Goal: Task Accomplishment & Management: Manage account settings

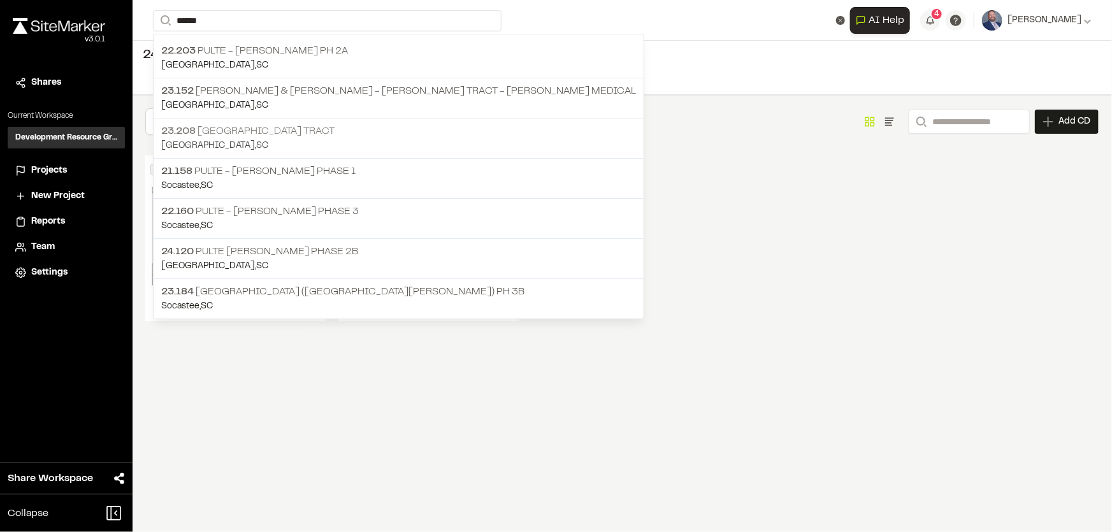
type input "******"
click at [246, 132] on p "23.208 [GEOGRAPHIC_DATA] Tract" at bounding box center [398, 131] width 475 height 15
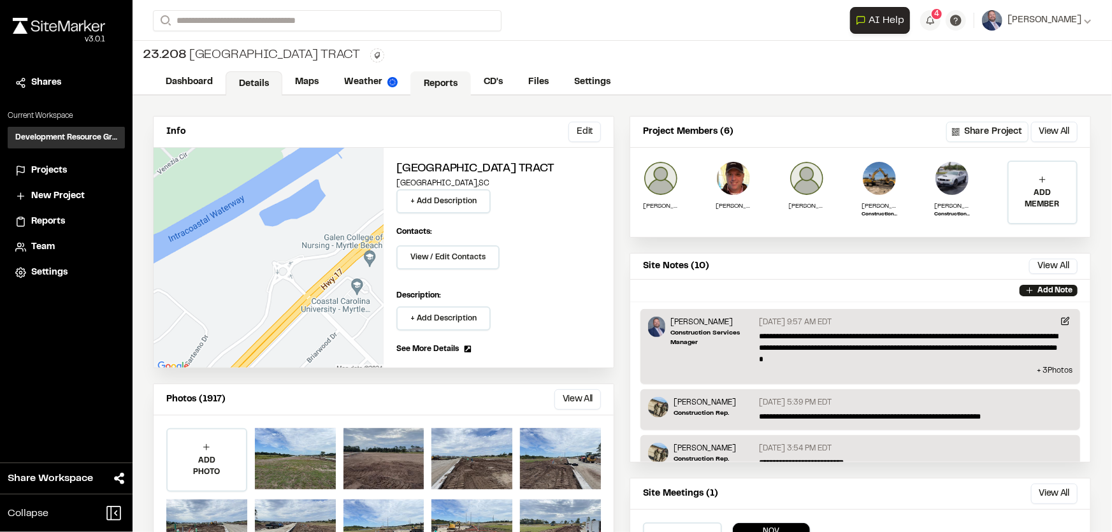
click at [438, 73] on link "Reports" at bounding box center [440, 83] width 61 height 24
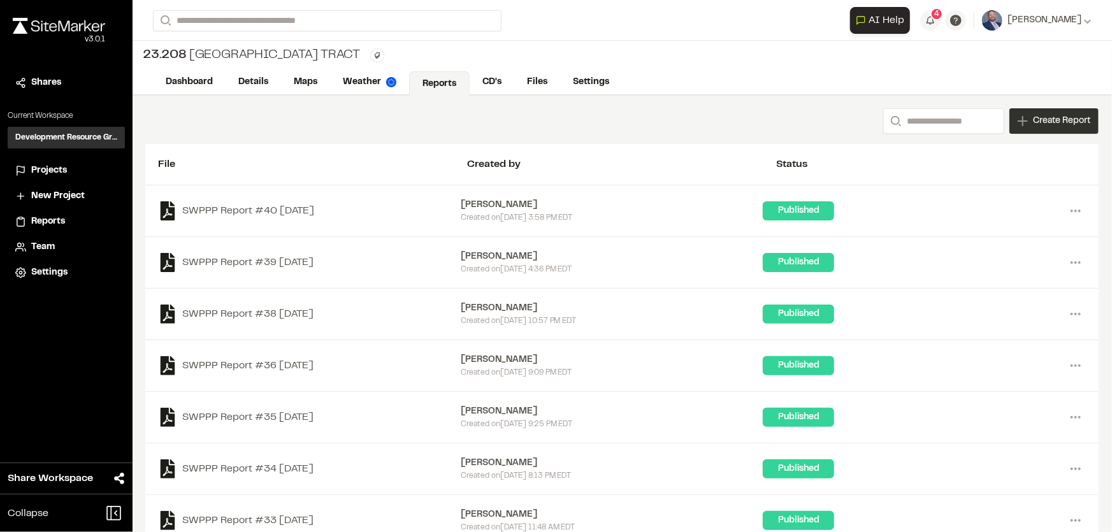
click at [1044, 120] on span "Create Report" at bounding box center [1061, 121] width 57 height 14
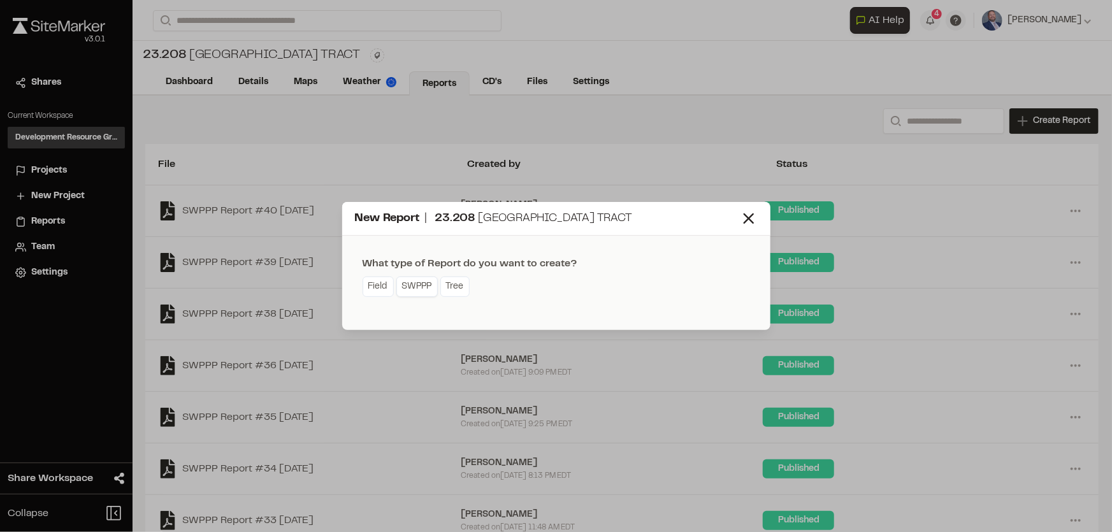
click at [411, 281] on link "SWPPP" at bounding box center [416, 287] width 41 height 20
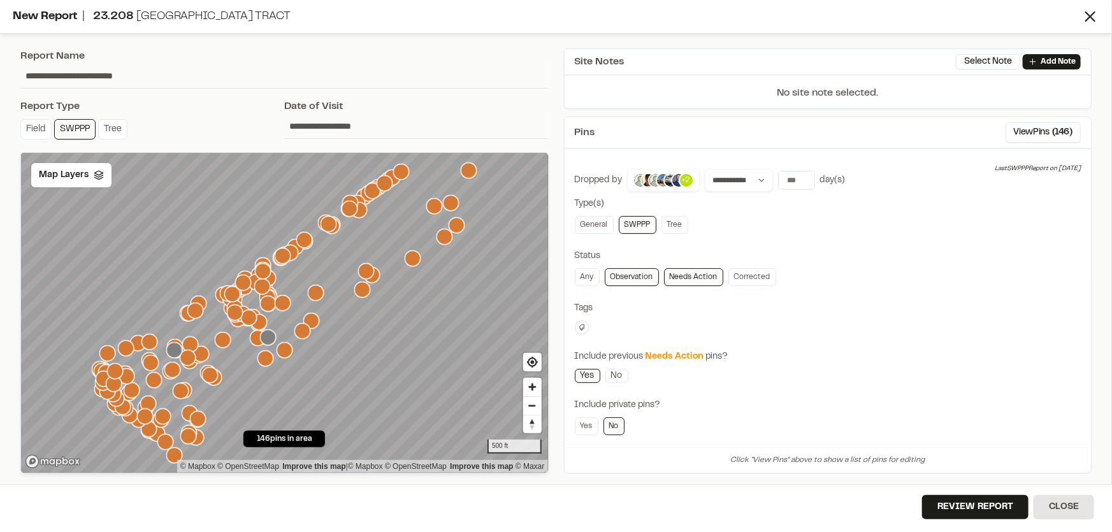
click at [359, 130] on input "**********" at bounding box center [416, 126] width 264 height 24
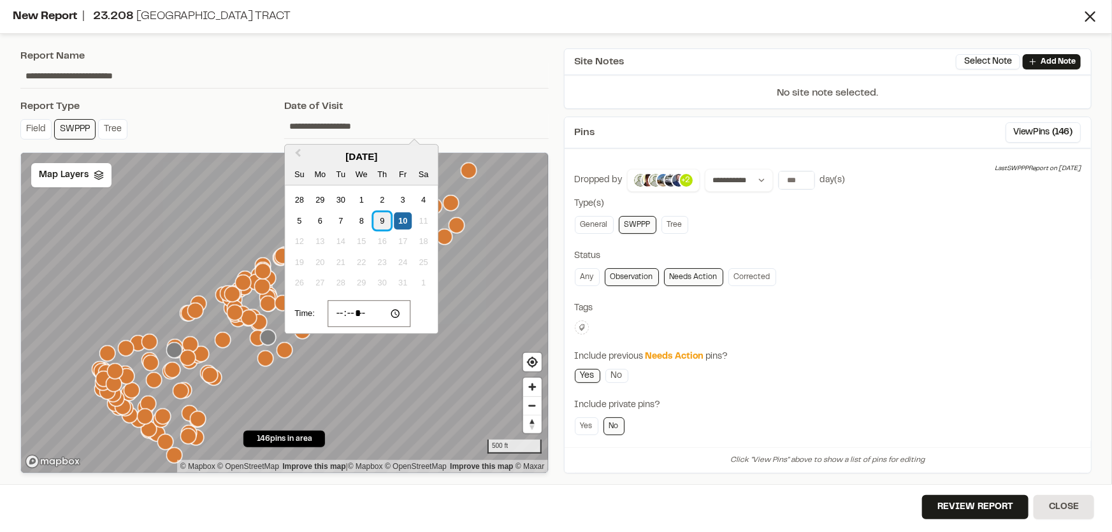
click at [376, 217] on div "9" at bounding box center [381, 220] width 17 height 17
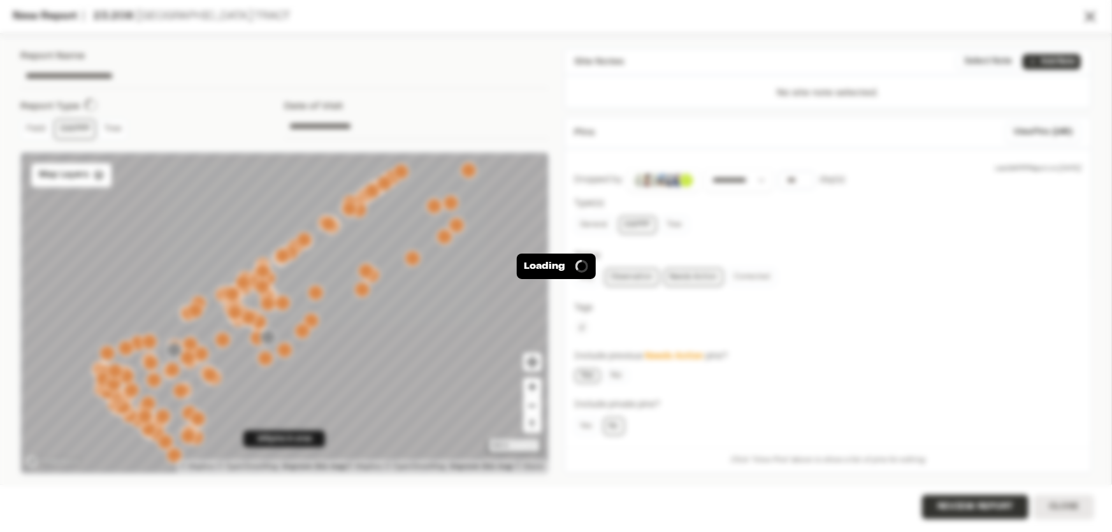
type input "**********"
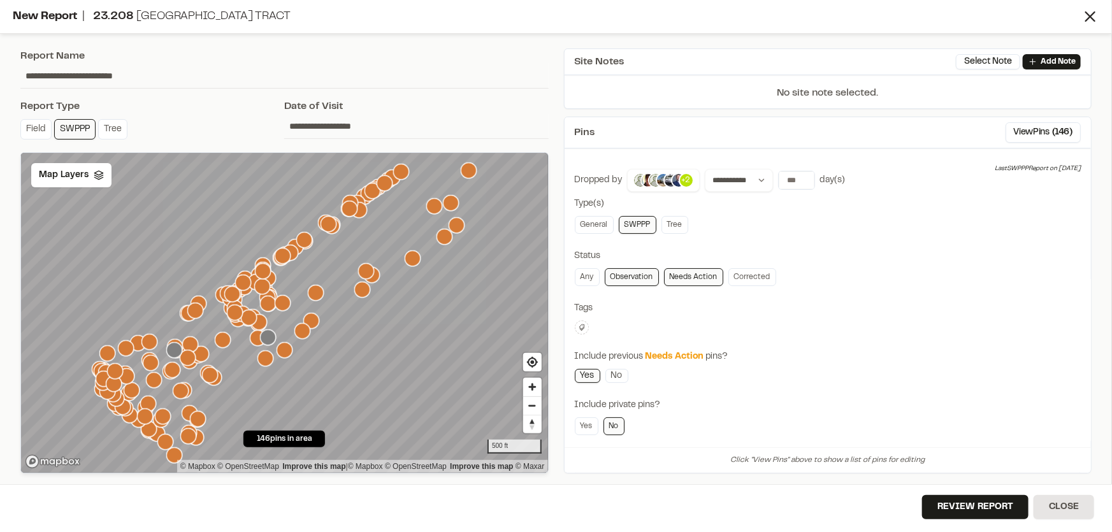
click at [345, 127] on input "**********" at bounding box center [416, 126] width 264 height 24
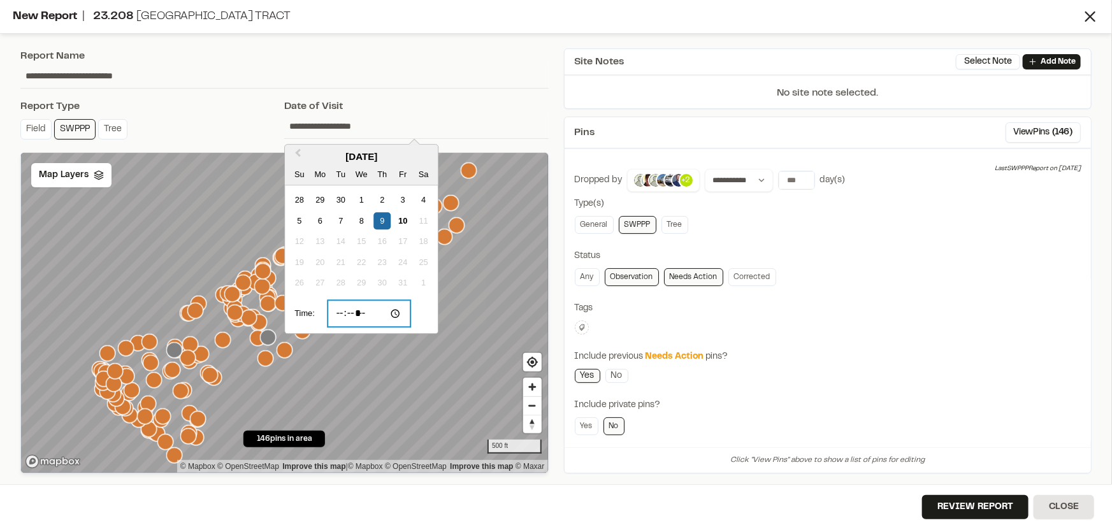
click at [344, 310] on input "*****" at bounding box center [369, 314] width 83 height 27
click at [343, 313] on input "*****" at bounding box center [369, 314] width 83 height 27
type input "*****"
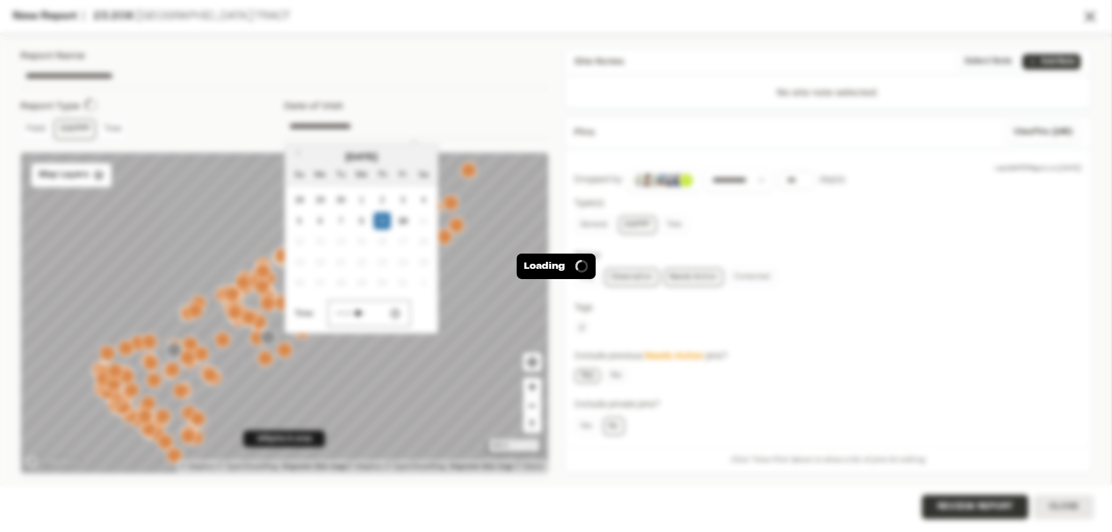
type input "**********"
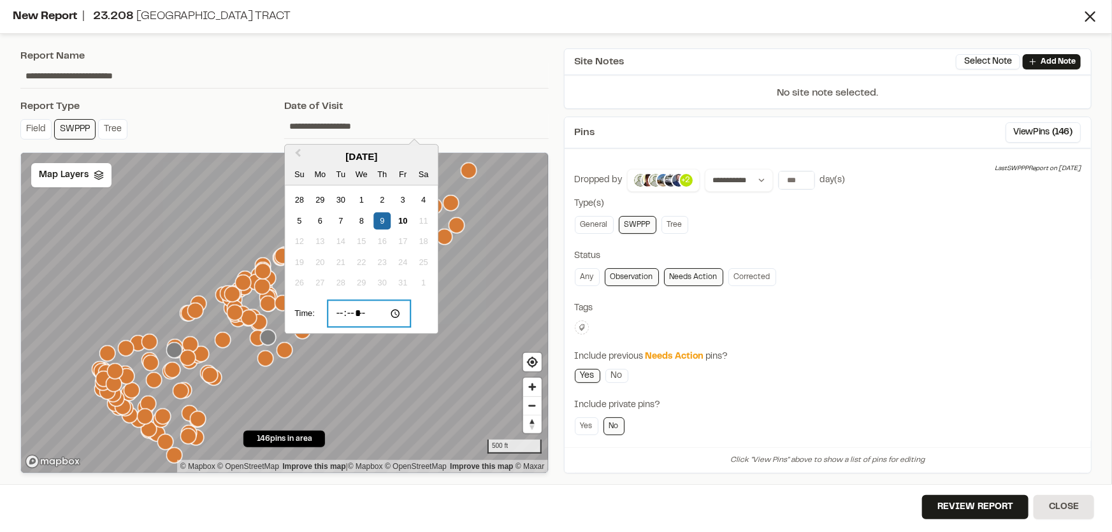
click at [355, 312] on input "*****" at bounding box center [369, 314] width 83 height 27
click at [376, 312] on input "*****" at bounding box center [369, 314] width 83 height 27
type input "*****"
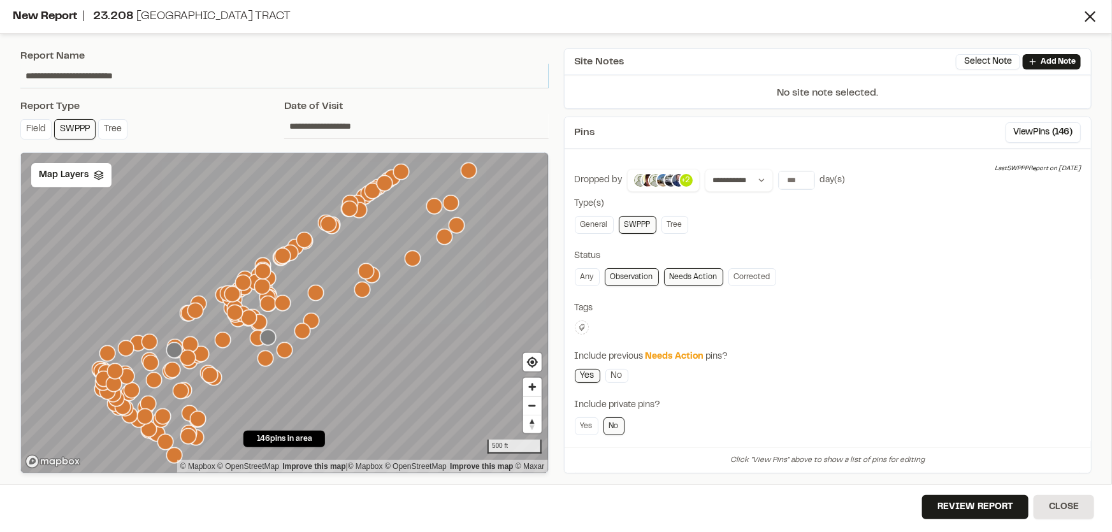
click at [455, 66] on input "**********" at bounding box center [284, 76] width 528 height 24
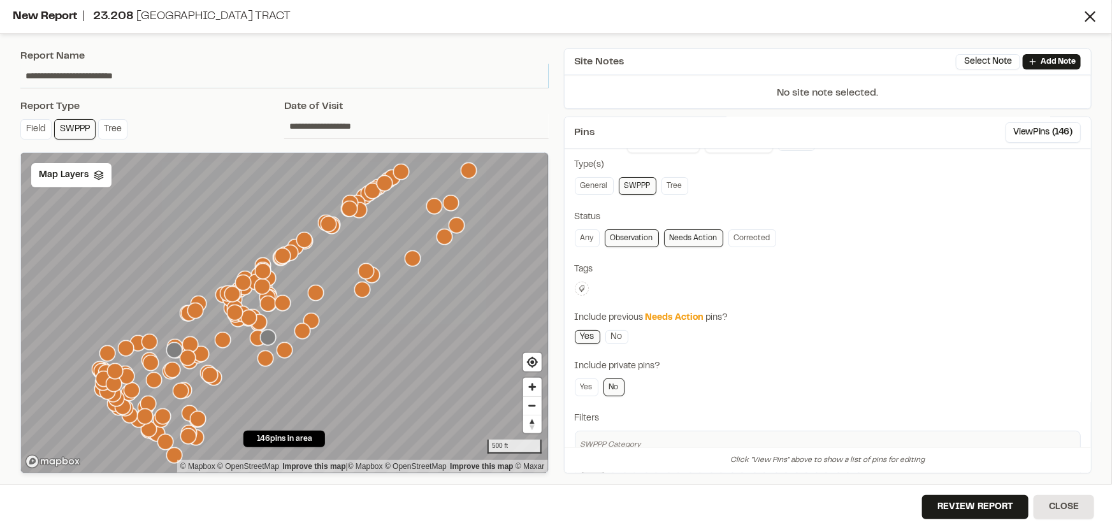
scroll to position [92, 0]
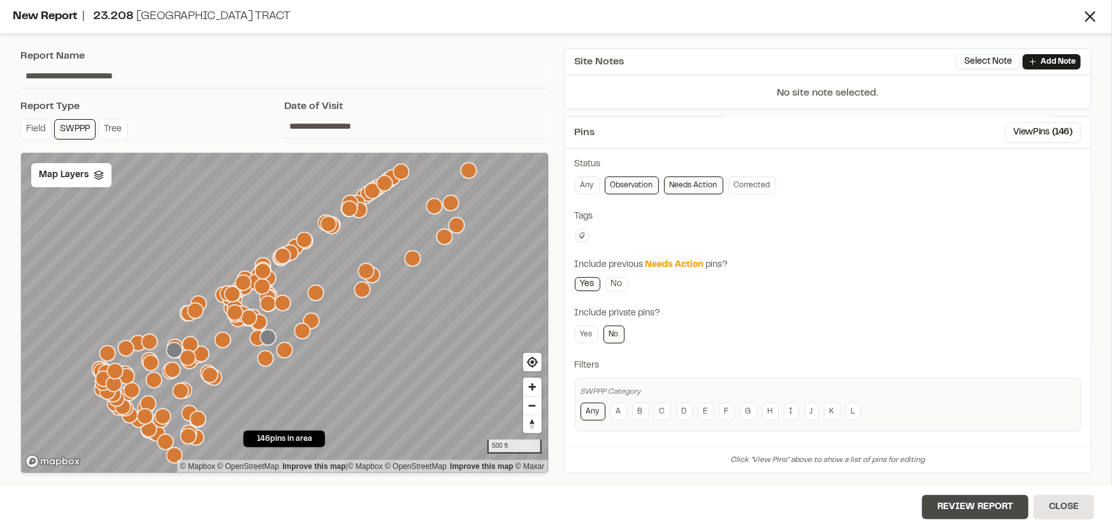
click at [969, 497] on button "Review Report" at bounding box center [975, 507] width 106 height 24
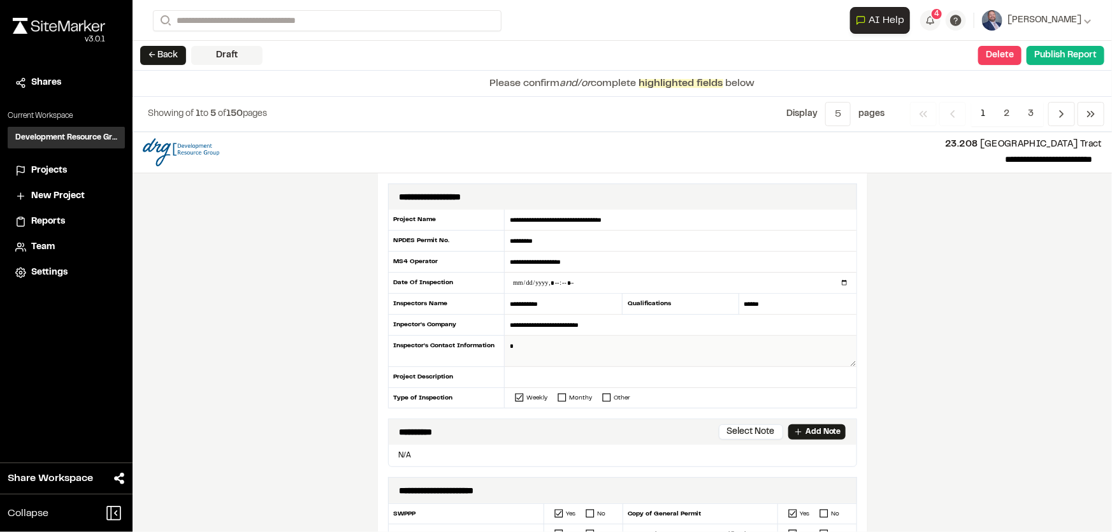
click at [584, 349] on textarea at bounding box center [680, 351] width 351 height 31
type textarea "**********"
click at [548, 377] on input "text" at bounding box center [680, 377] width 351 height 21
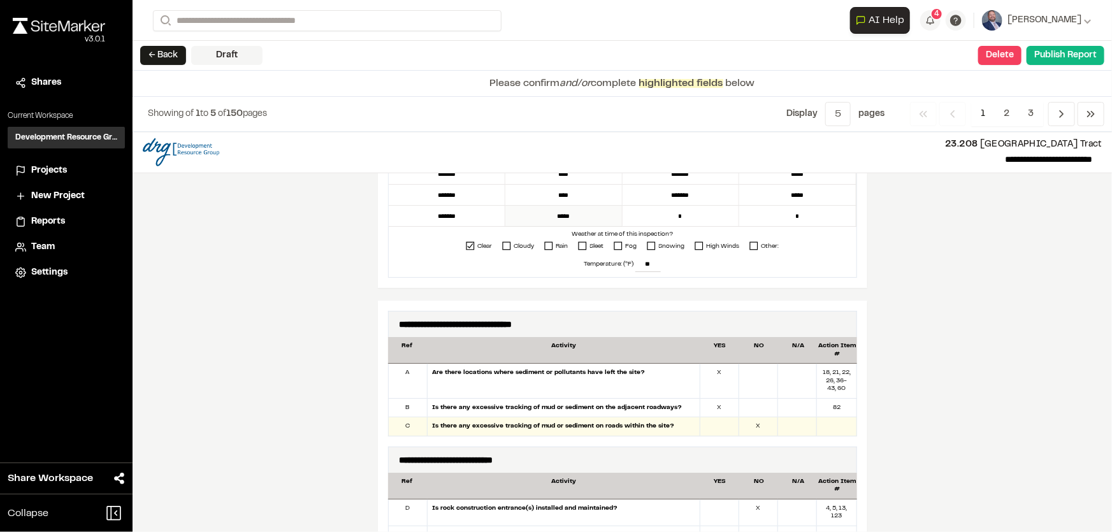
scroll to position [521, 0]
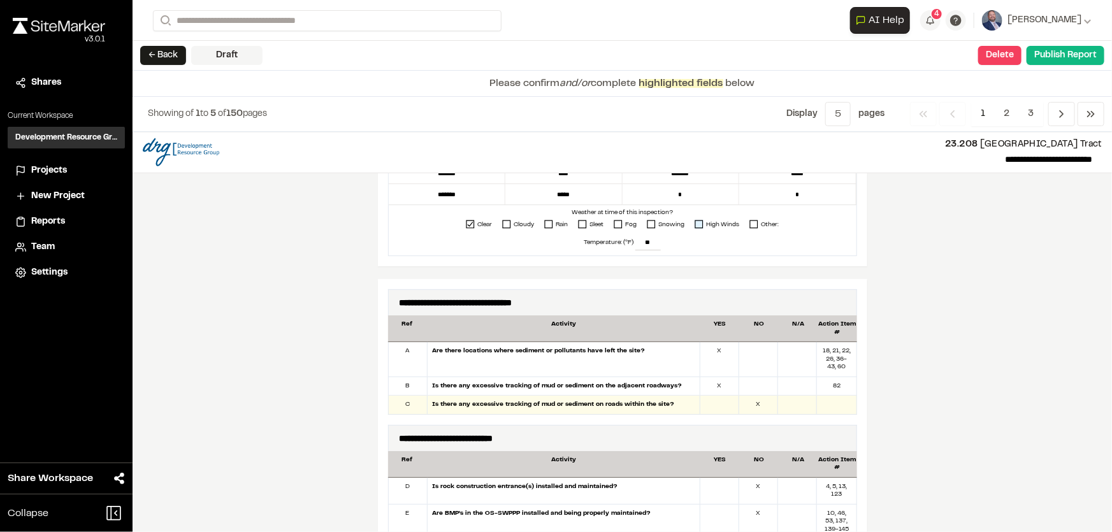
type input "**********"
click at [697, 223] on icon at bounding box center [699, 224] width 9 height 9
click at [468, 223] on icon at bounding box center [470, 224] width 9 height 9
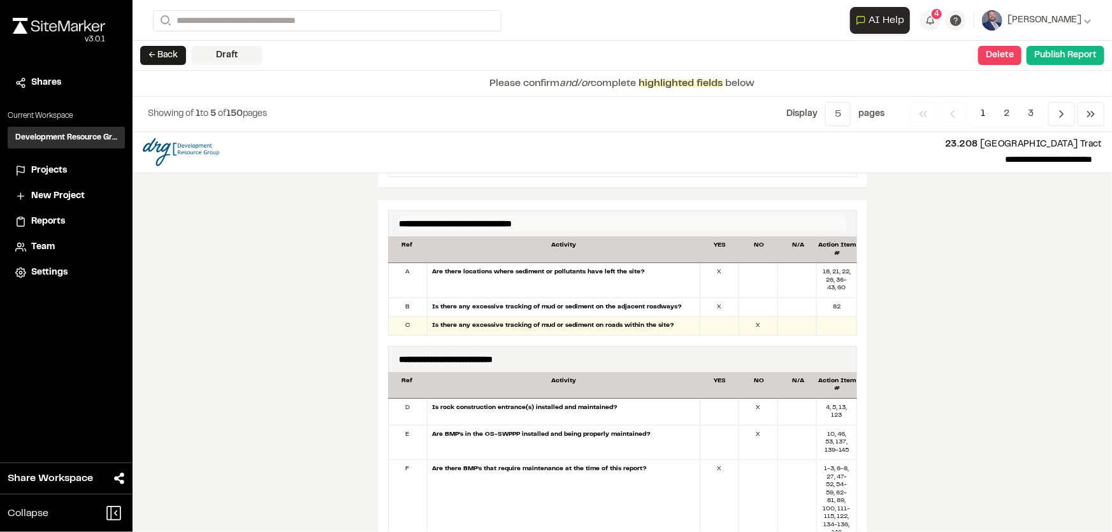
scroll to position [637, 0]
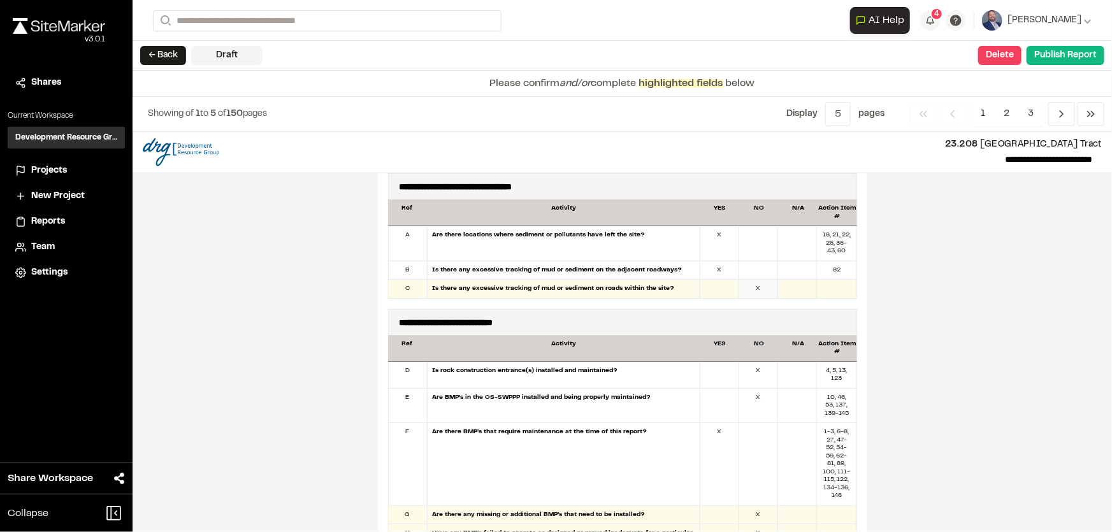
click at [760, 286] on div "X" at bounding box center [758, 289] width 39 height 18
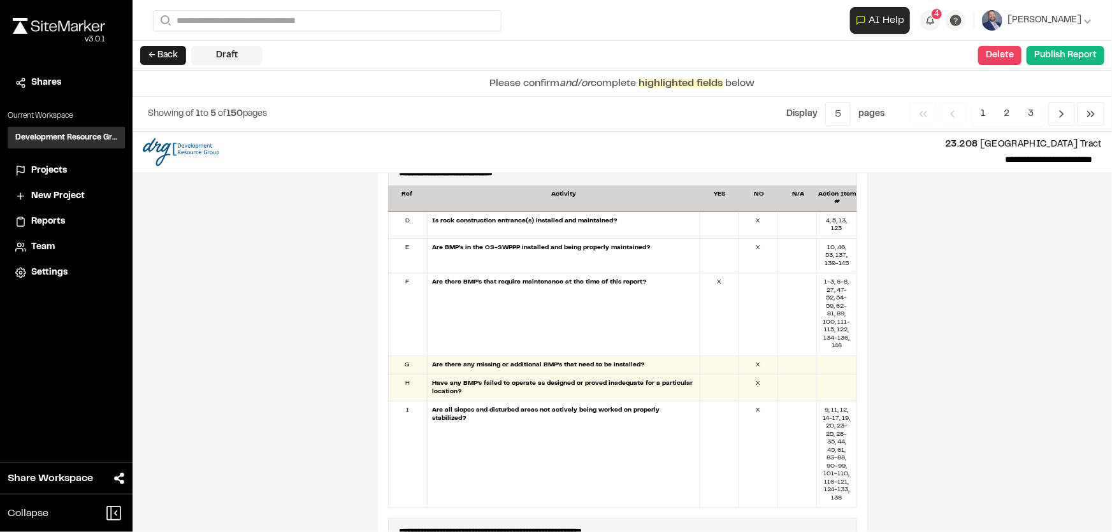
scroll to position [811, 0]
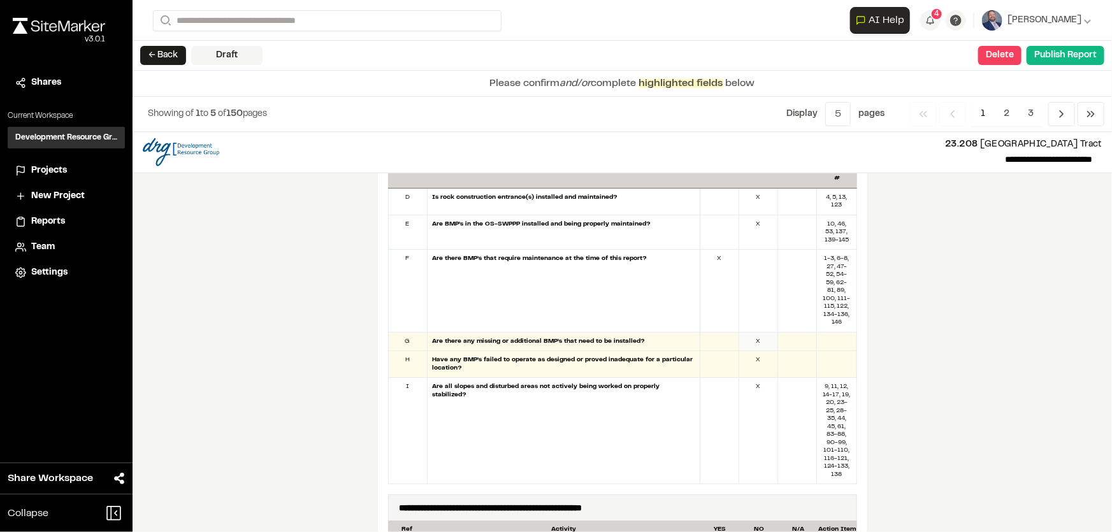
click at [754, 335] on div "X" at bounding box center [758, 342] width 39 height 18
click at [723, 361] on div at bounding box center [719, 364] width 39 height 26
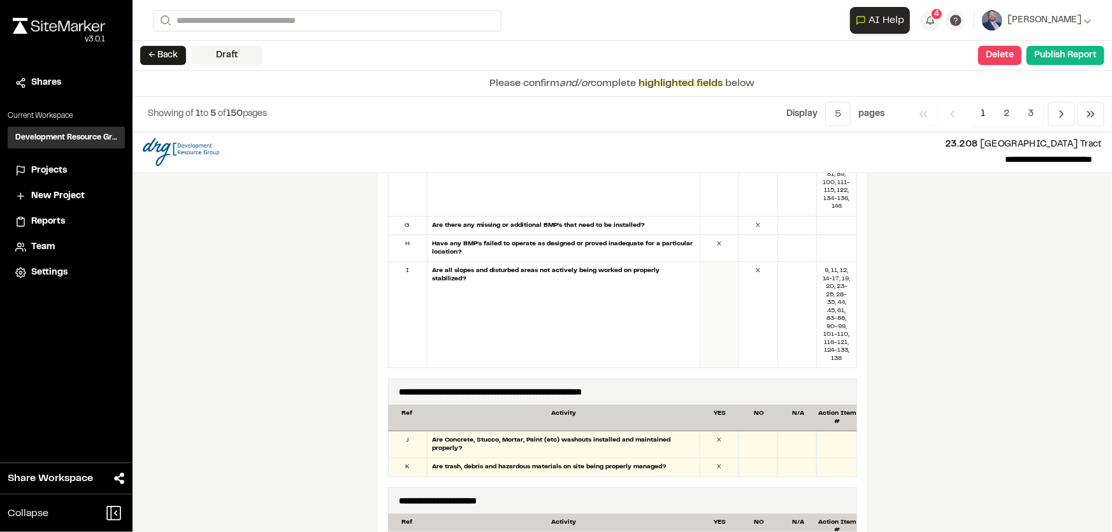
scroll to position [984, 0]
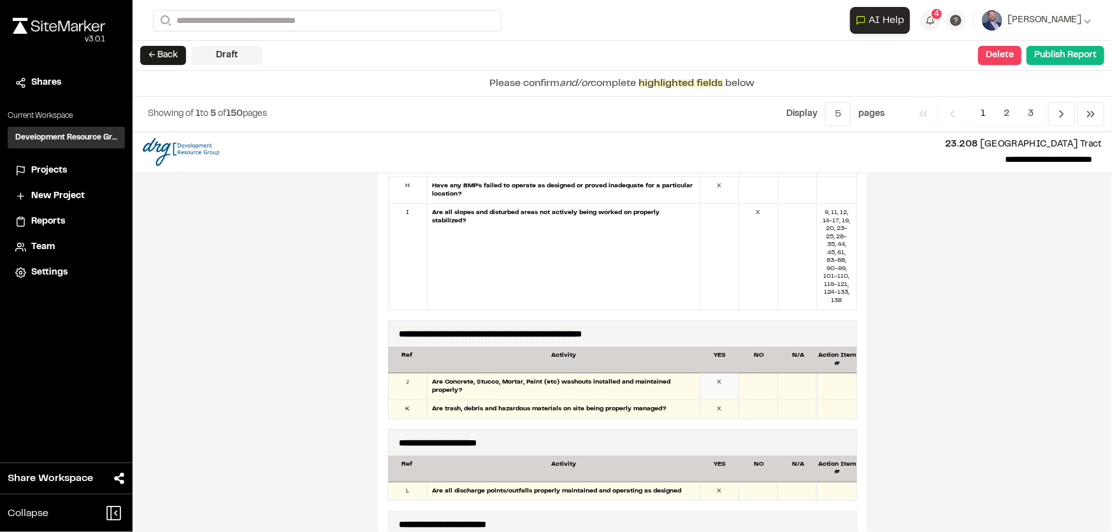
click at [712, 382] on div "X" at bounding box center [719, 386] width 39 height 26
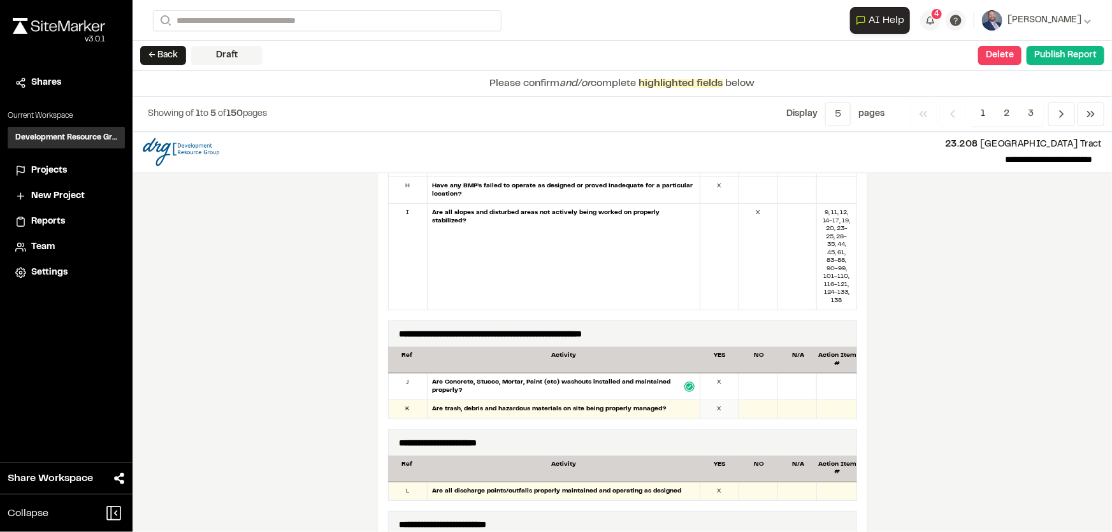
click at [705, 402] on div "X" at bounding box center [719, 409] width 39 height 18
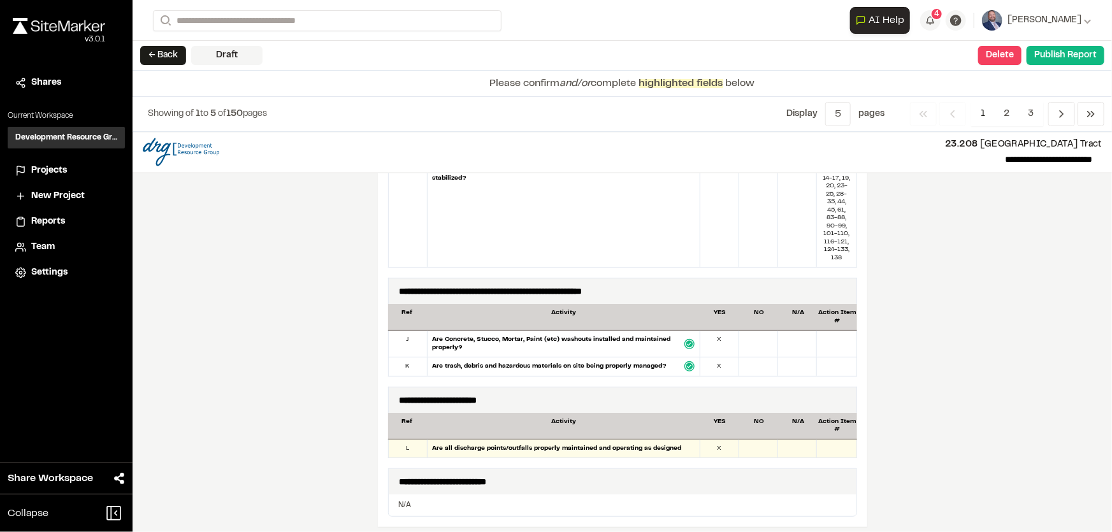
scroll to position [1100, 0]
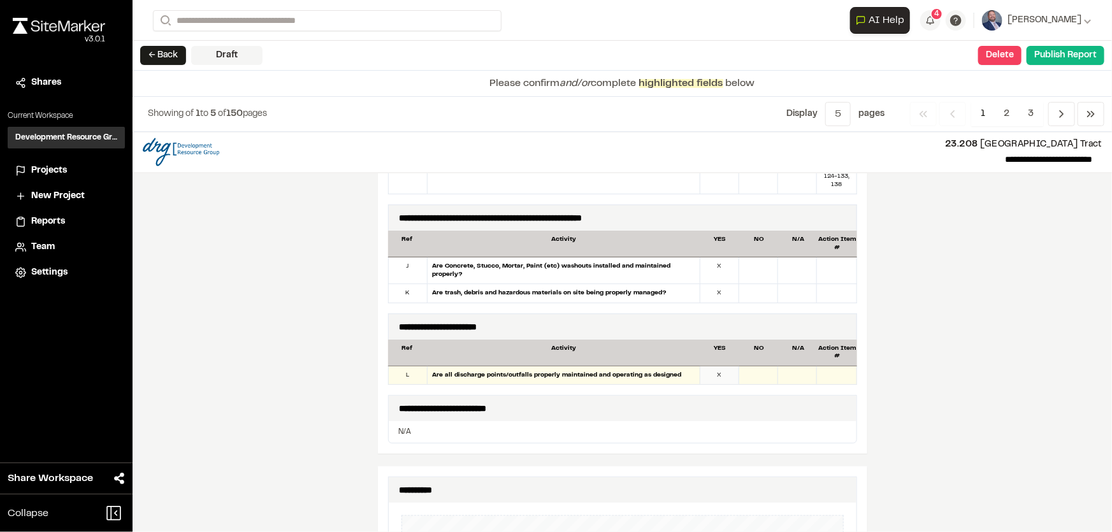
click at [710, 378] on div "X" at bounding box center [719, 375] width 39 height 18
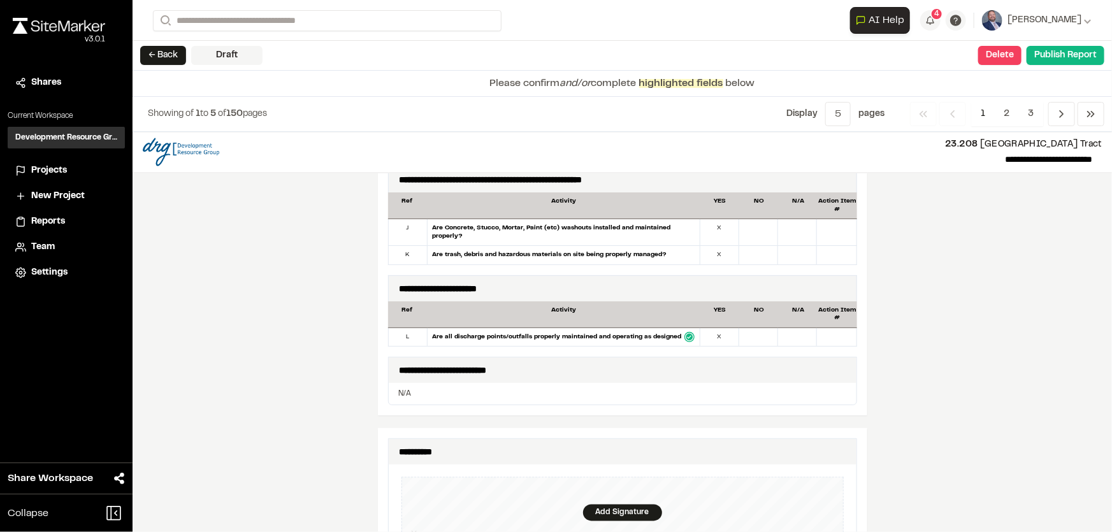
scroll to position [1216, 0]
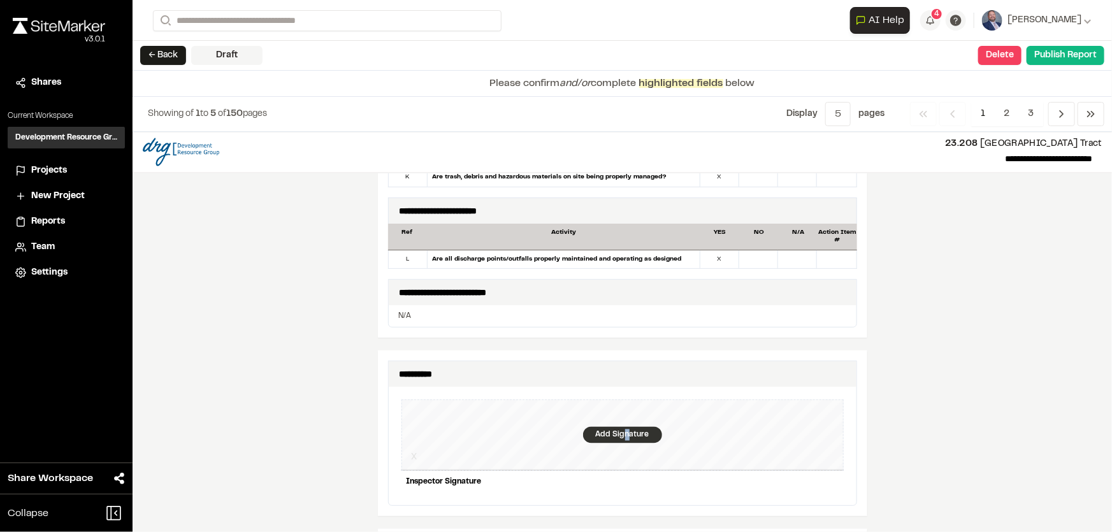
click at [623, 431] on div "Add Signature" at bounding box center [622, 435] width 79 height 17
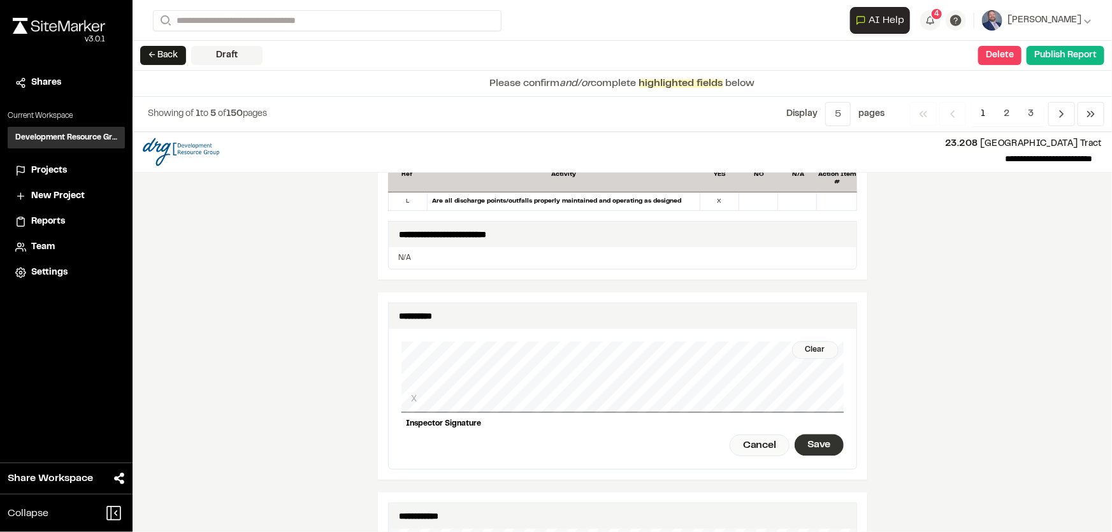
drag, startPoint x: 817, startPoint y: 437, endPoint x: 733, endPoint y: 429, distance: 84.5
click at [817, 438] on div "Save" at bounding box center [819, 446] width 48 height 22
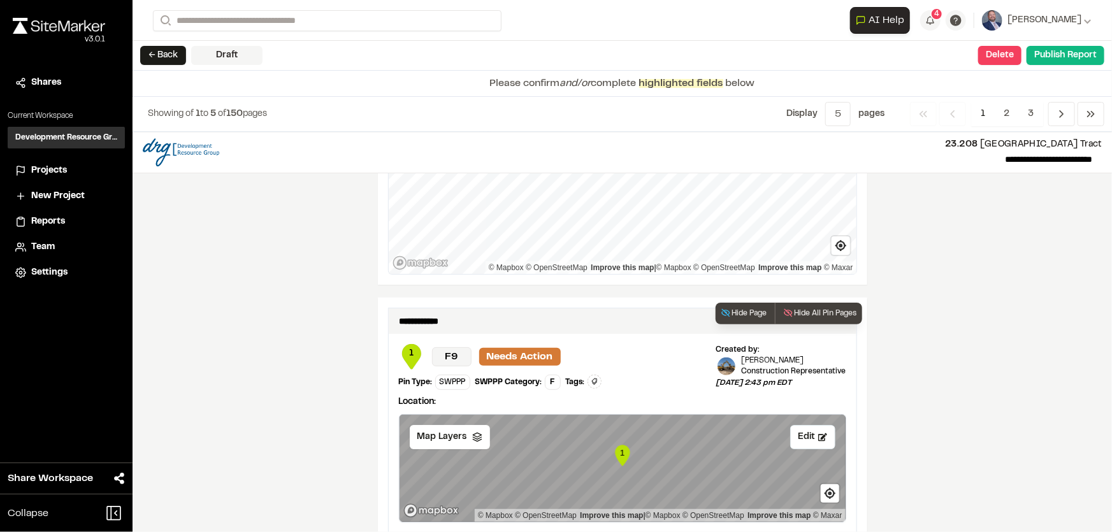
scroll to position [2367, 0]
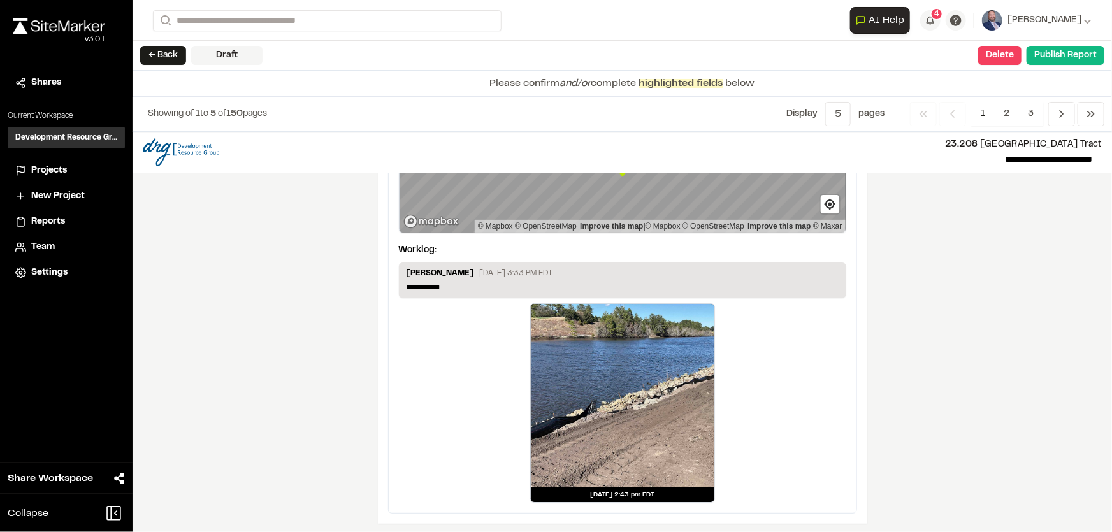
click at [567, 371] on div at bounding box center [623, 396] width 184 height 184
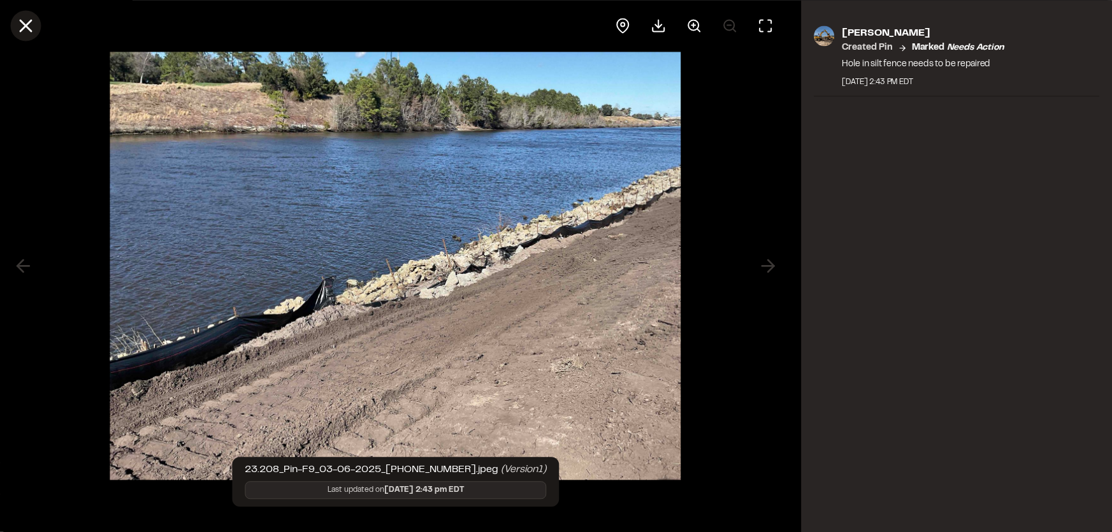
click at [25, 29] on icon at bounding box center [26, 26] width 22 height 22
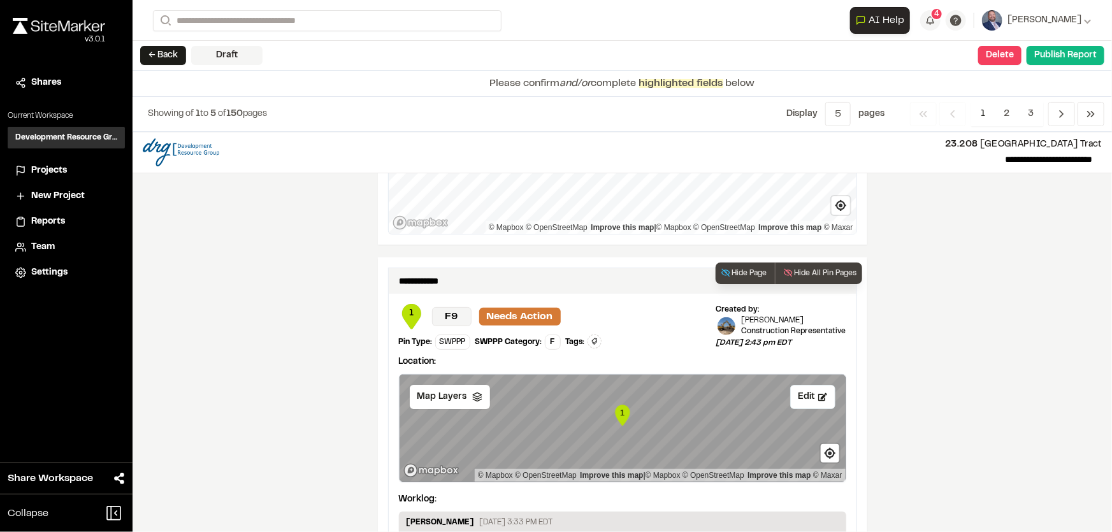
scroll to position [2135, 0]
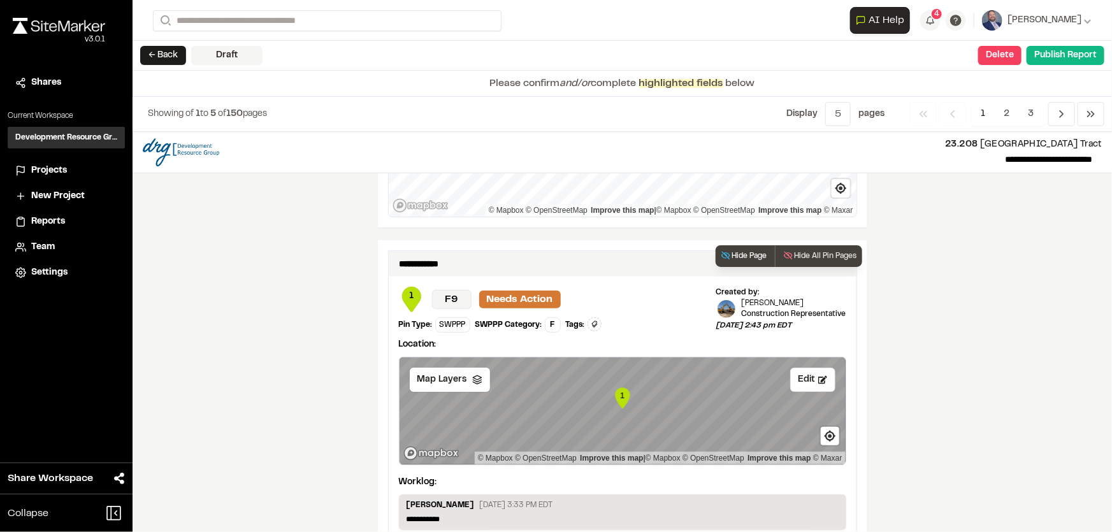
click at [739, 253] on button "Hide Page" at bounding box center [744, 256] width 57 height 22
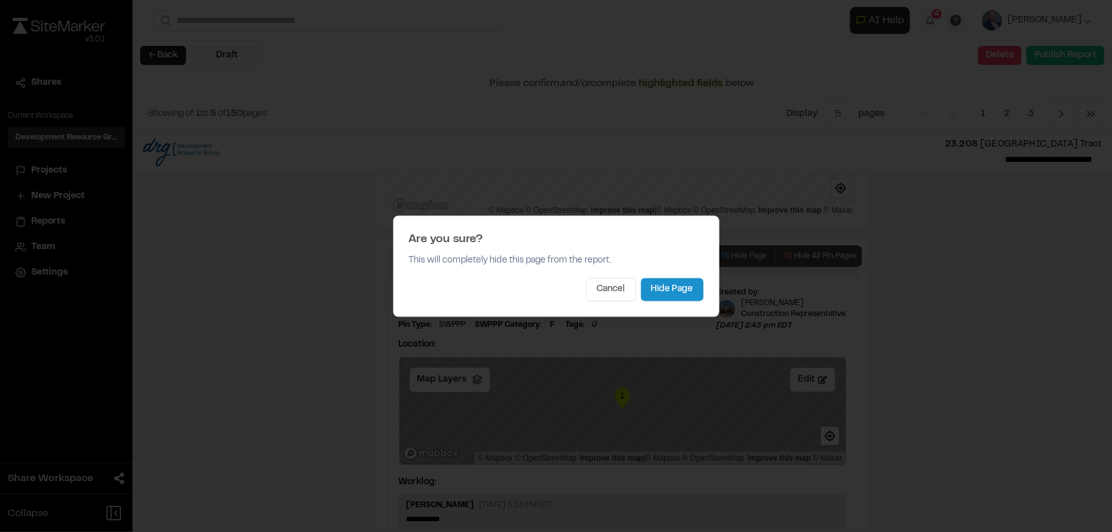
click at [671, 284] on button "Hide Page" at bounding box center [672, 289] width 62 height 23
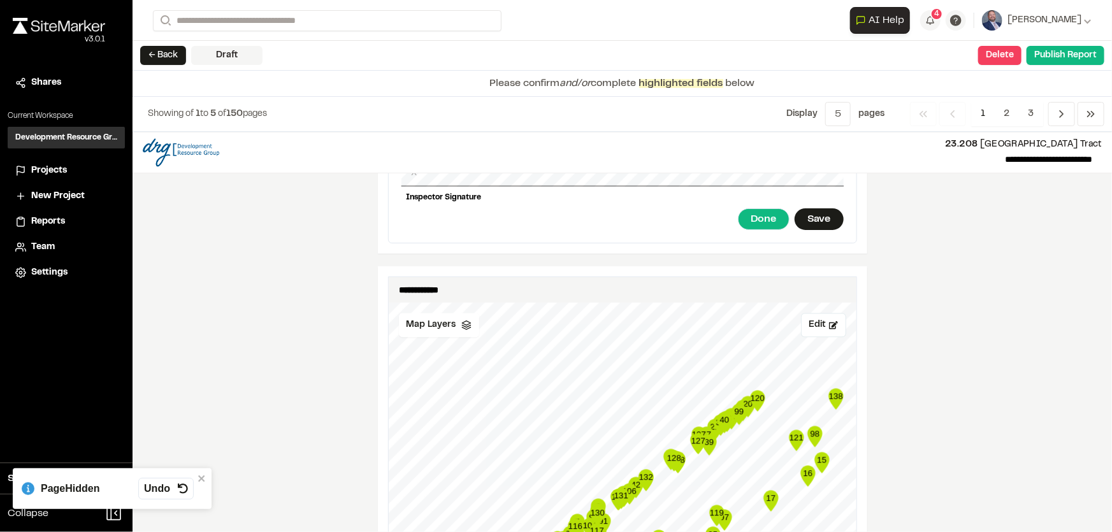
scroll to position [1434, 0]
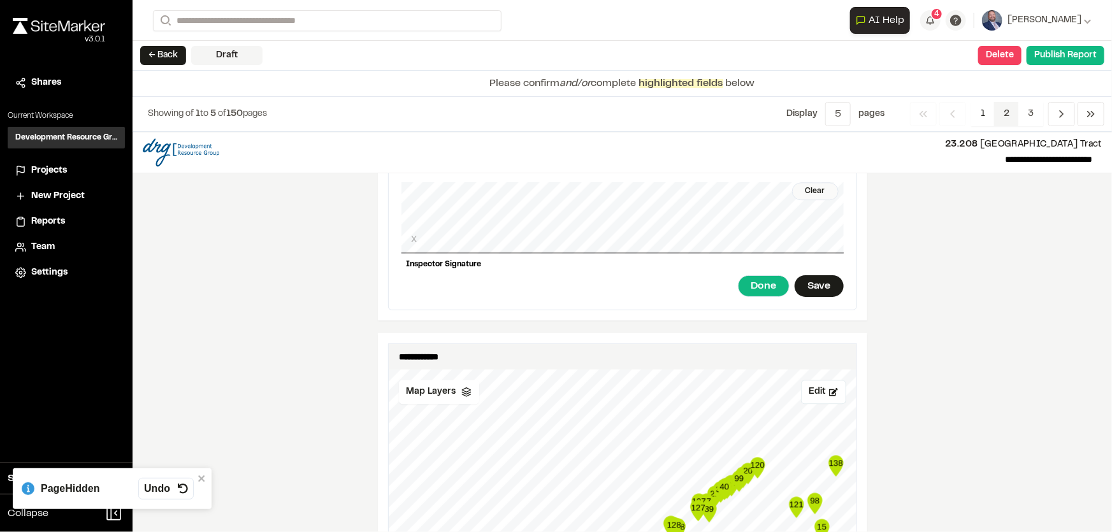
click at [1006, 114] on span "2" at bounding box center [1006, 114] width 25 height 24
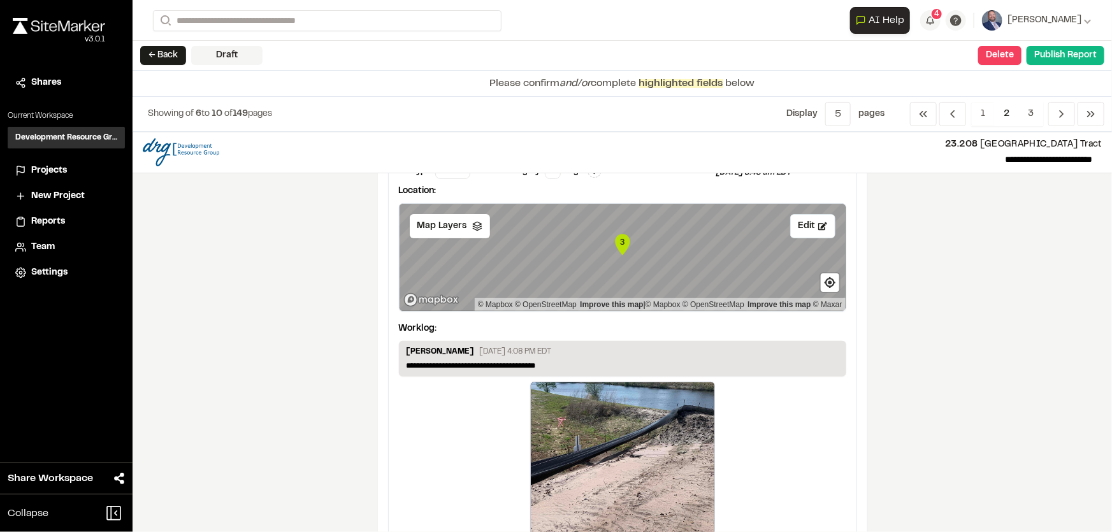
scroll to position [0, 0]
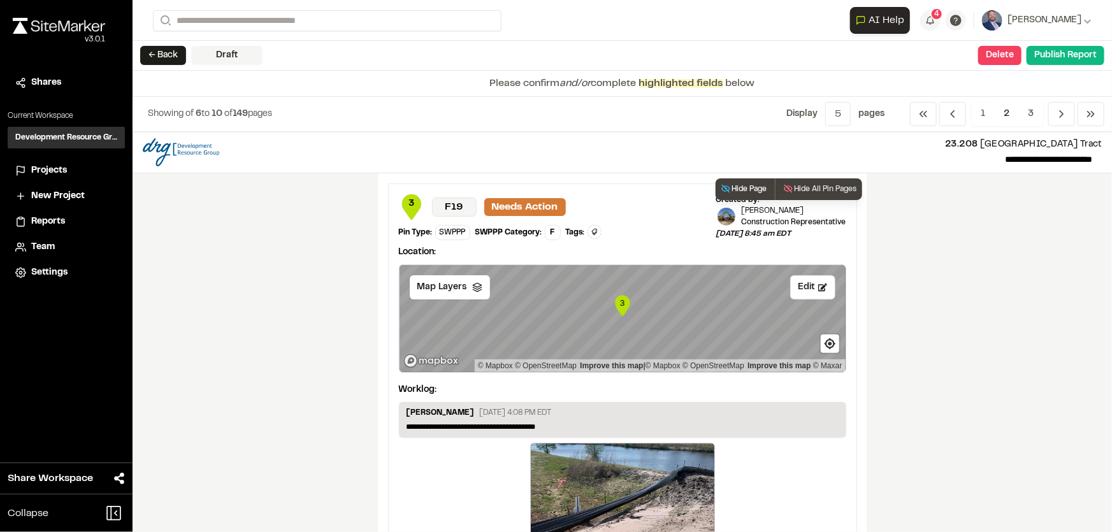
click at [753, 187] on button "Hide Page" at bounding box center [744, 189] width 57 height 22
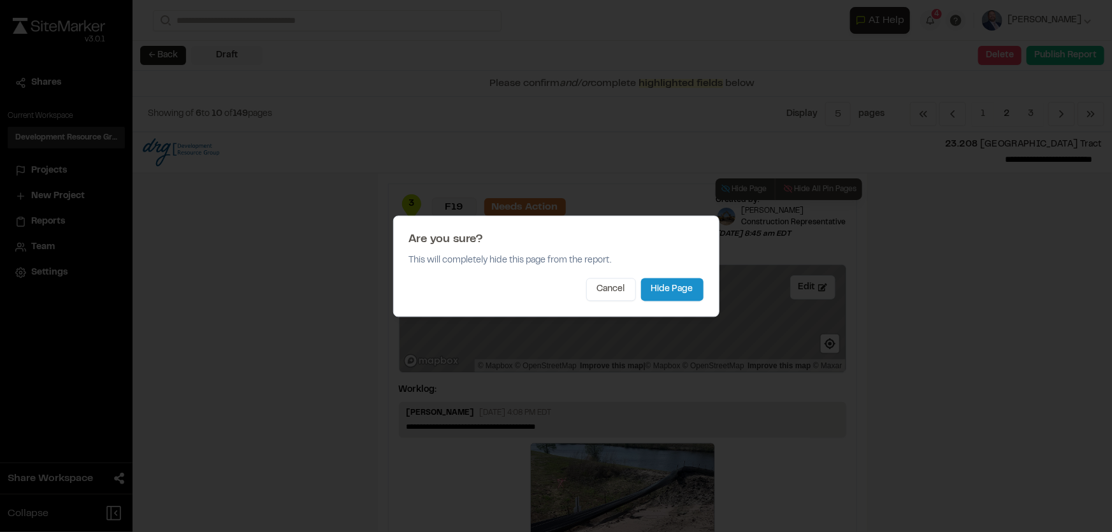
drag, startPoint x: 689, startPoint y: 278, endPoint x: 688, endPoint y: 289, distance: 10.9
click at [689, 282] on button "Hide Page" at bounding box center [672, 289] width 62 height 23
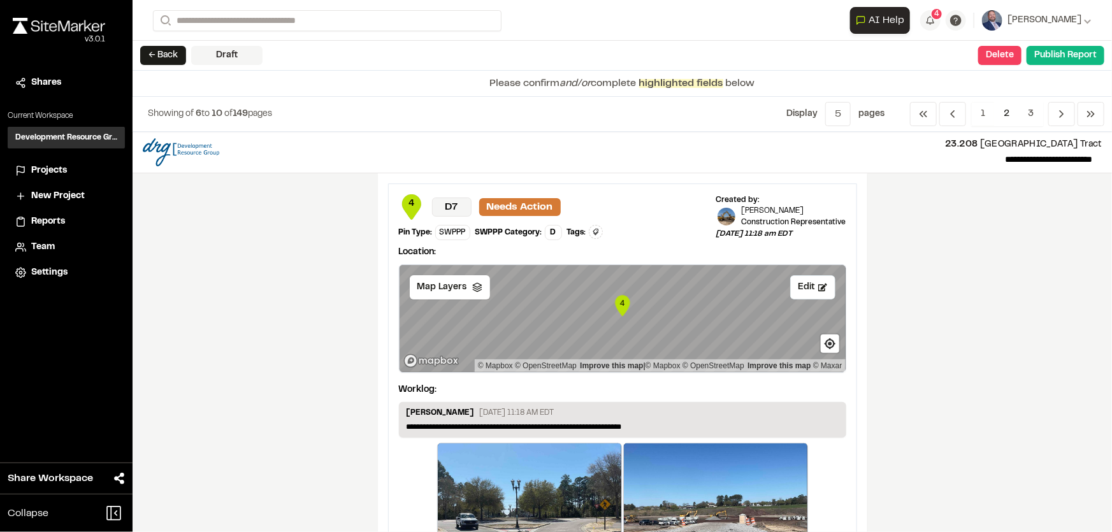
drag, startPoint x: 744, startPoint y: 176, endPoint x: 758, endPoint y: 178, distance: 13.6
click at [744, 177] on div "**********" at bounding box center [622, 418] width 489 height 490
click at [906, 198] on div "**********" at bounding box center [622, 332] width 979 height 400
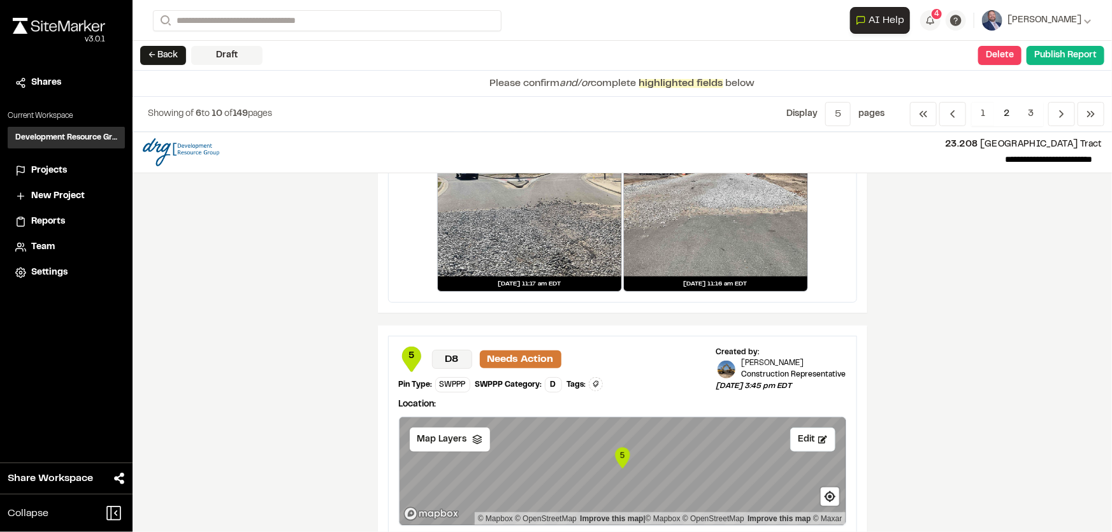
scroll to position [347, 0]
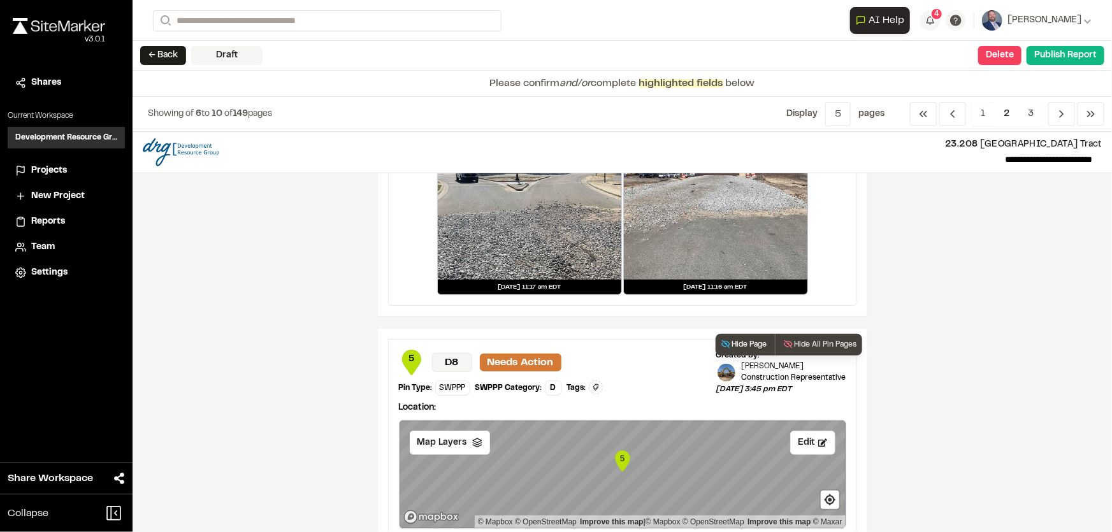
click at [733, 338] on button "Hide Page" at bounding box center [744, 345] width 57 height 22
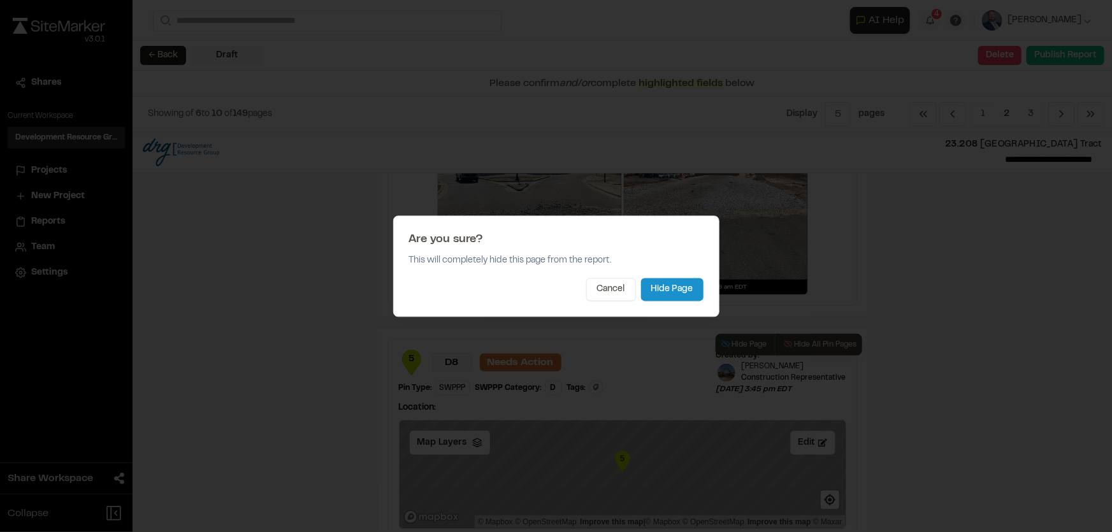
click at [688, 284] on button "Hide Page" at bounding box center [672, 289] width 62 height 23
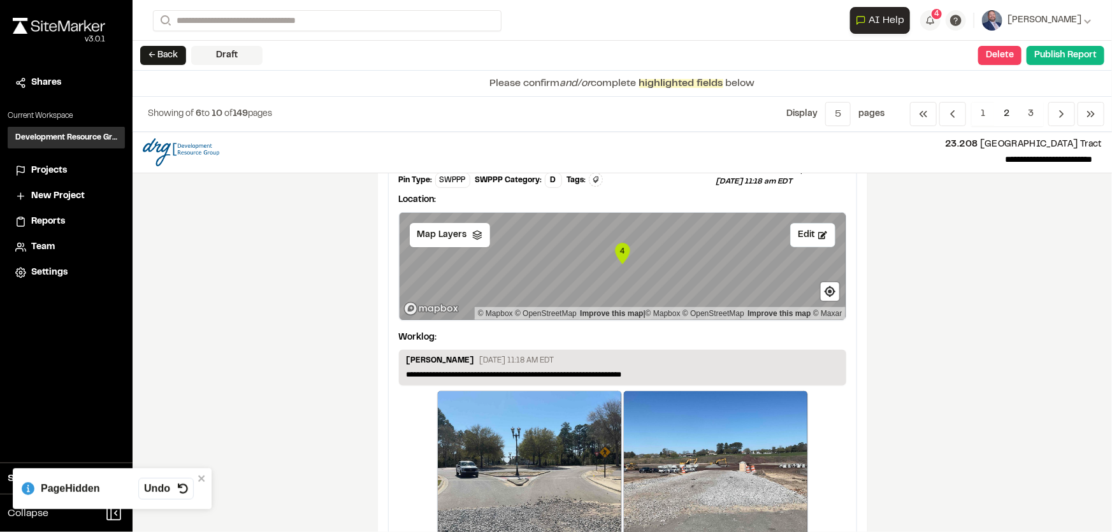
scroll to position [0, 0]
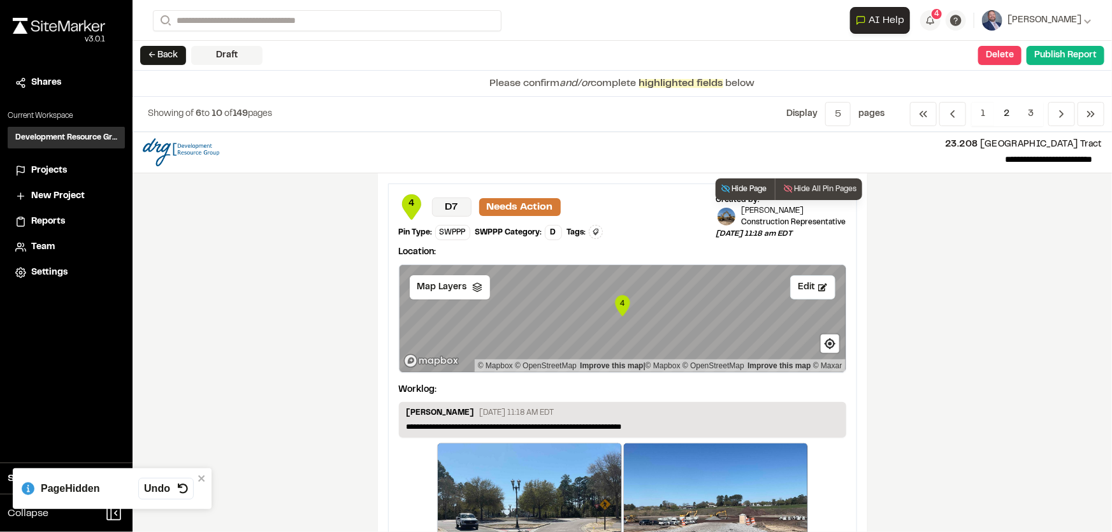
click at [750, 191] on button "Hide Page" at bounding box center [744, 189] width 57 height 22
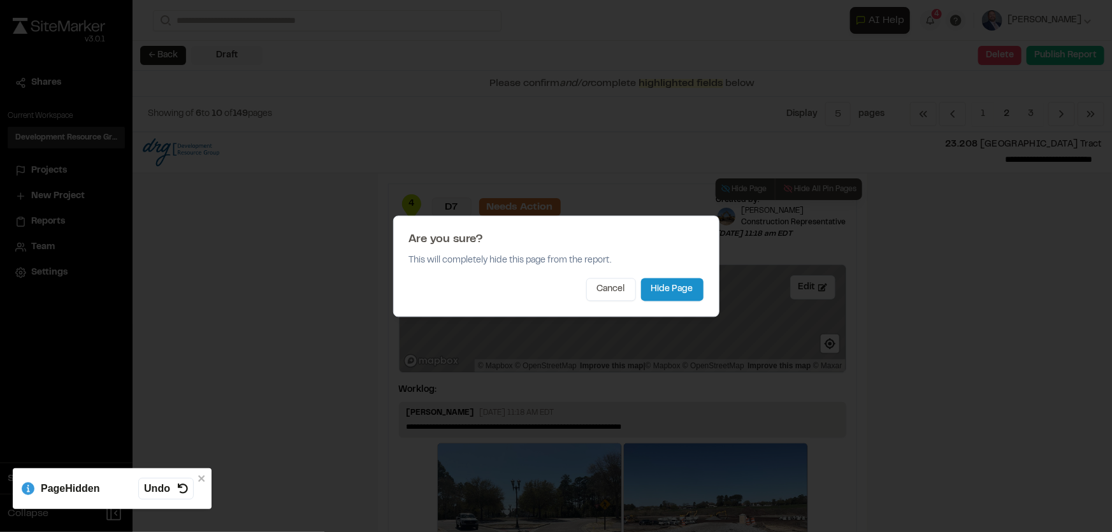
click at [666, 295] on button "Hide Page" at bounding box center [672, 289] width 62 height 23
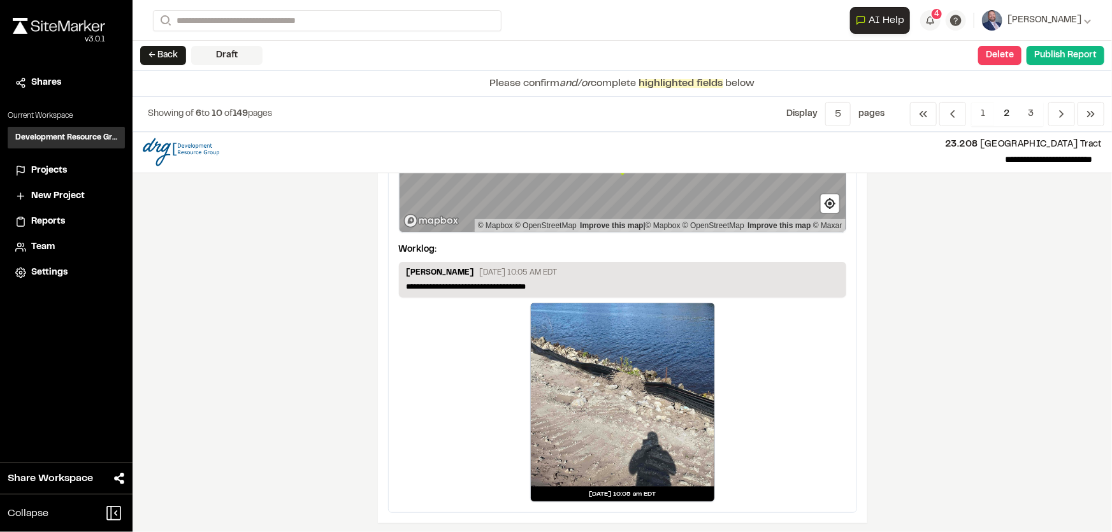
scroll to position [645, 0]
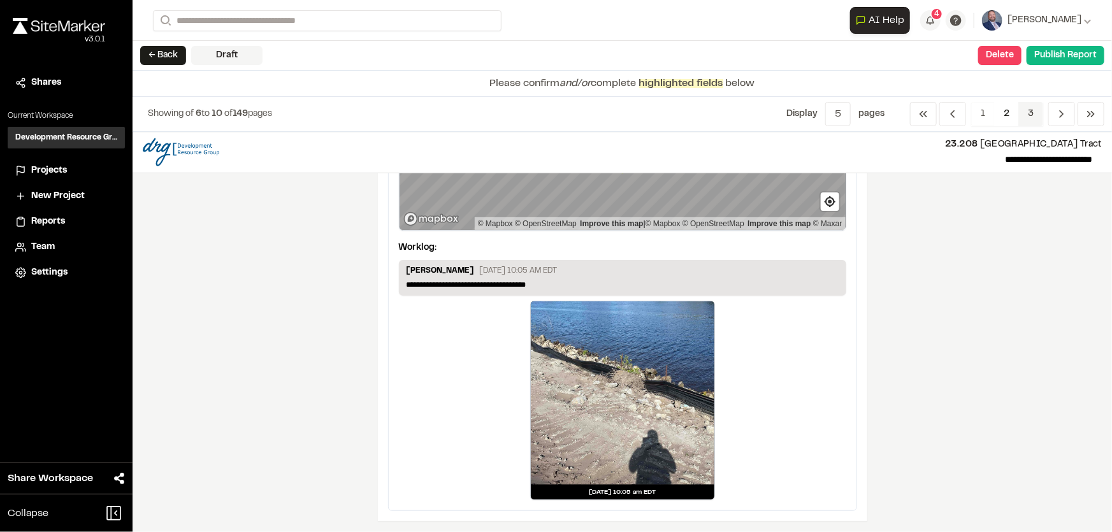
click at [1032, 110] on span "3" at bounding box center [1030, 114] width 25 height 24
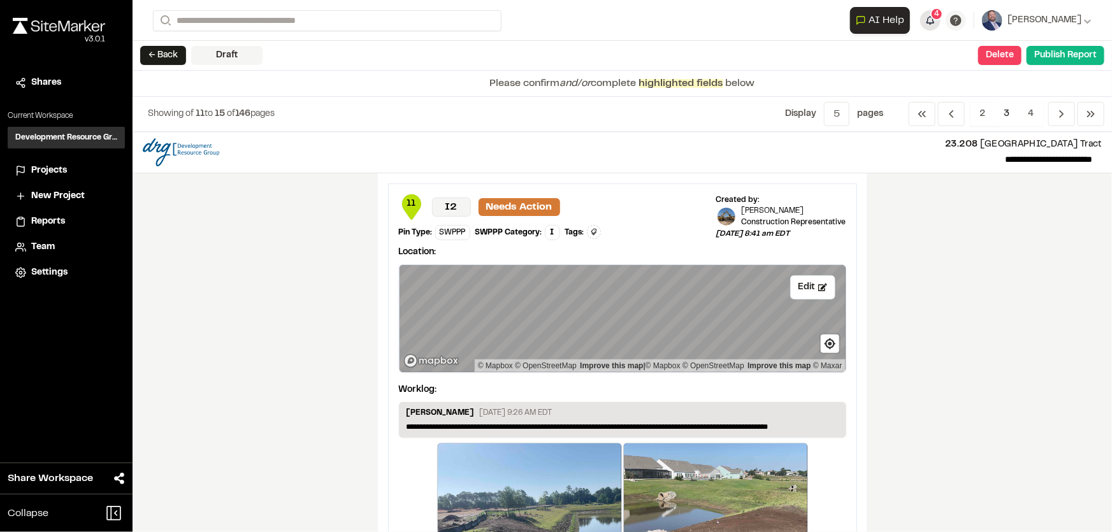
click at [941, 17] on button "4" at bounding box center [930, 20] width 20 height 20
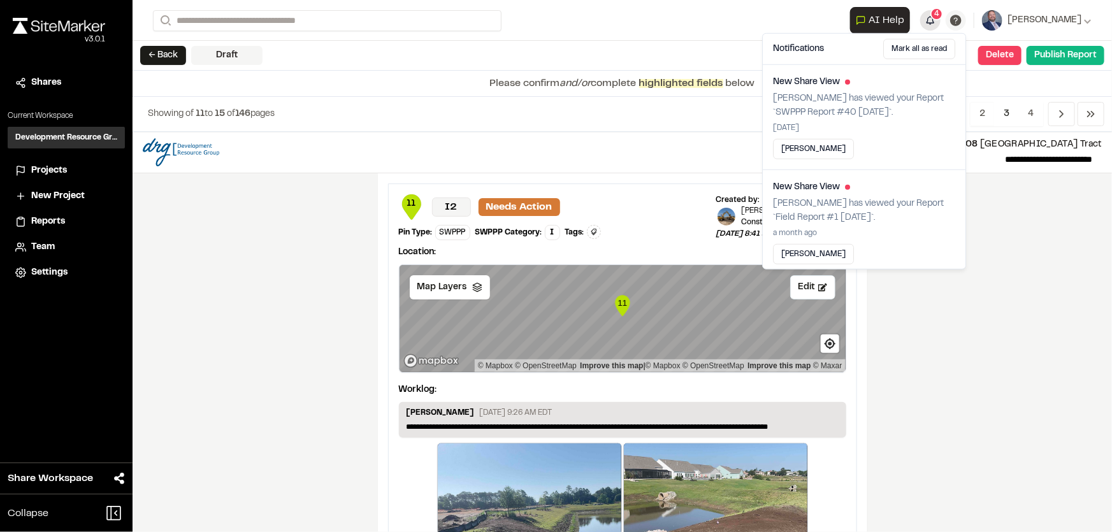
click at [941, 17] on button "4" at bounding box center [930, 20] width 20 height 20
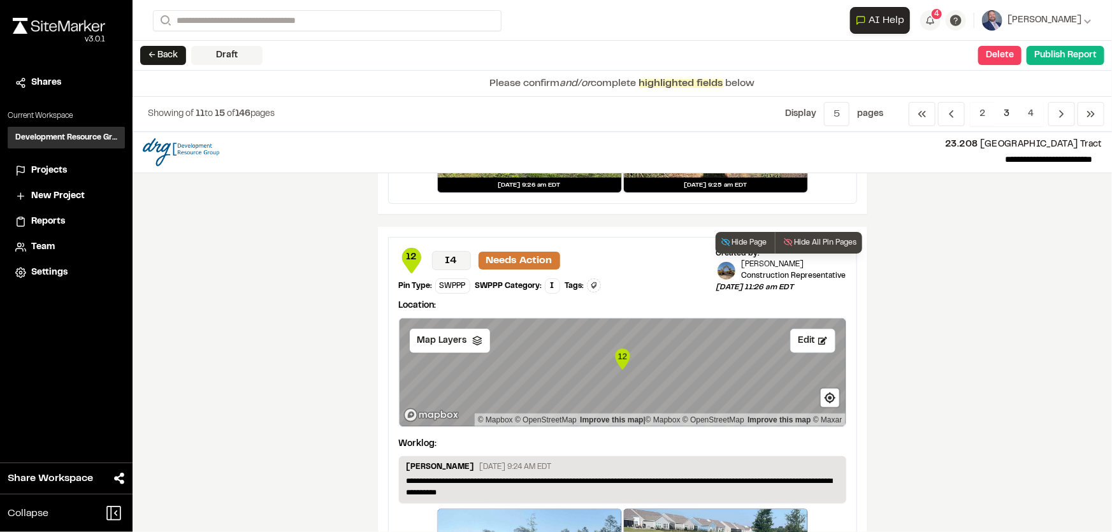
scroll to position [405, 0]
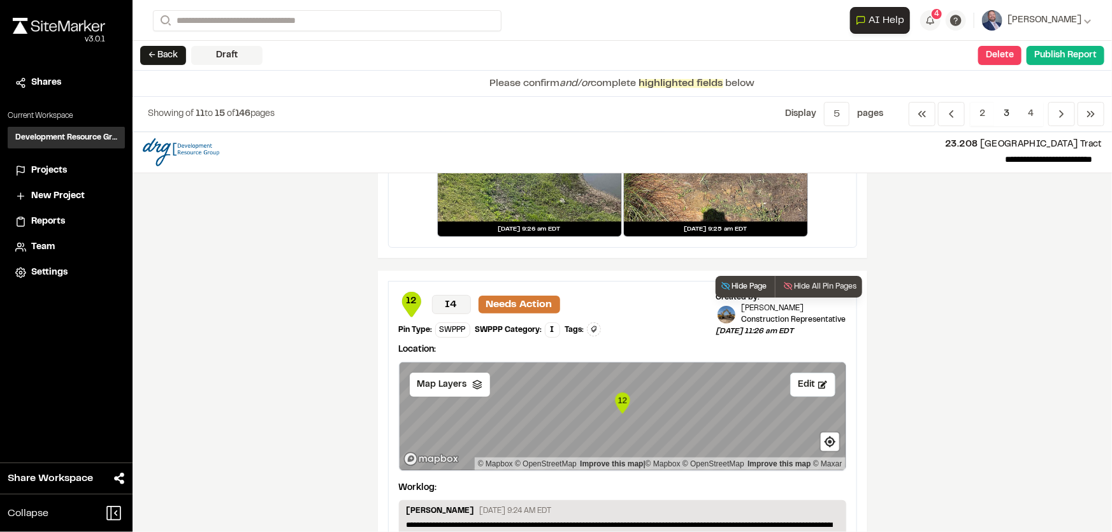
click at [739, 286] on button "Hide Page" at bounding box center [744, 287] width 57 height 22
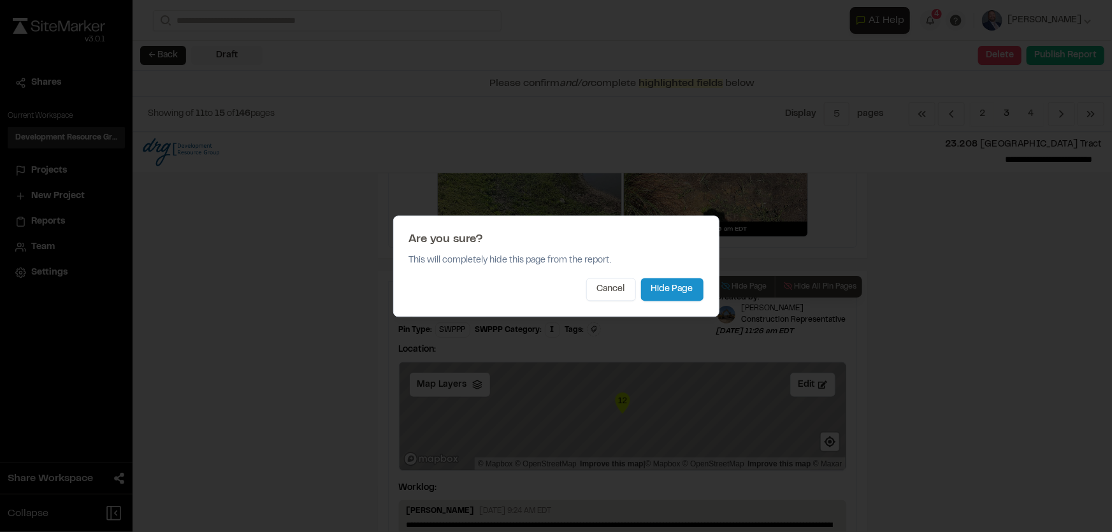
click at [684, 286] on button "Hide Page" at bounding box center [672, 289] width 62 height 23
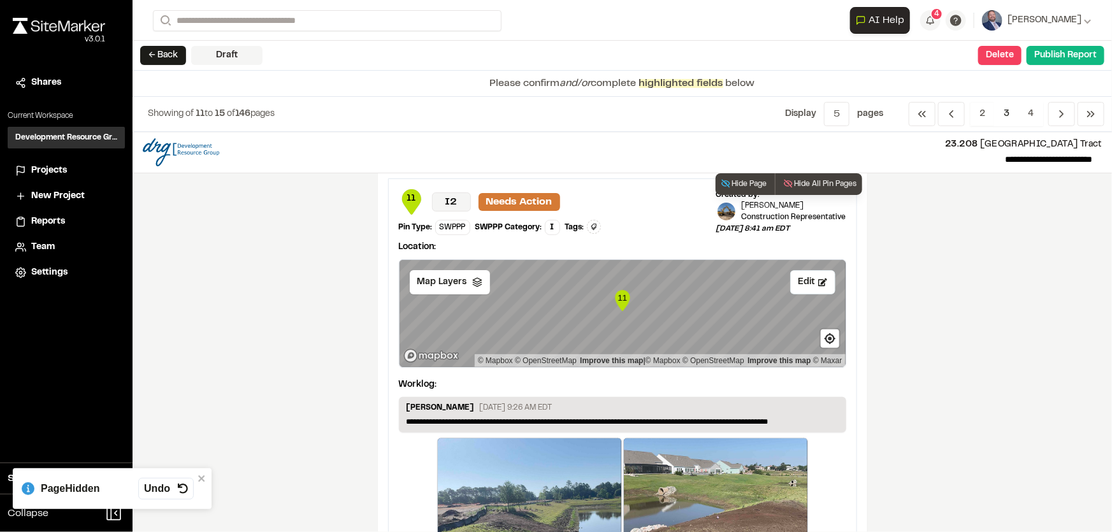
scroll to position [0, 0]
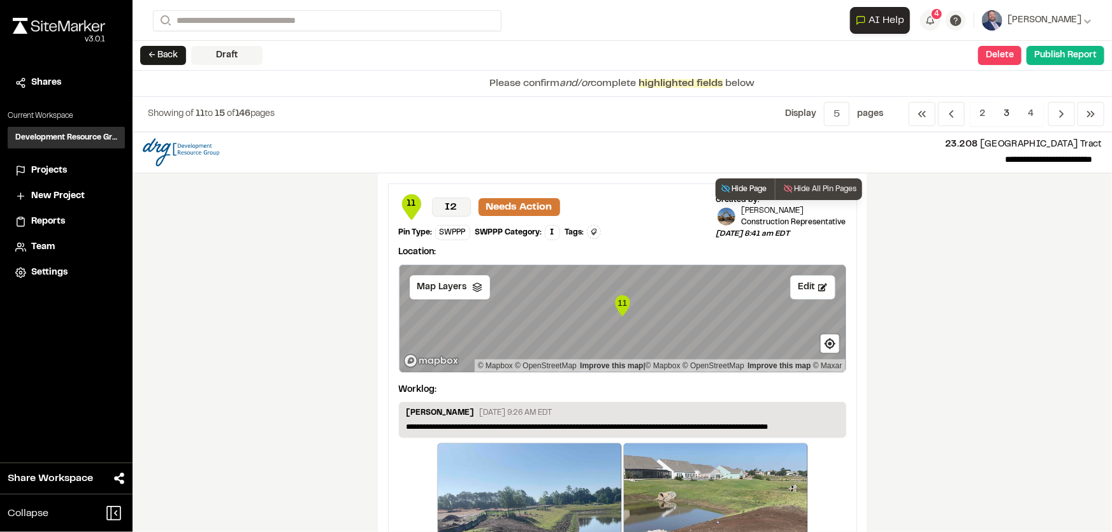
click at [749, 185] on button "Hide Page" at bounding box center [744, 189] width 57 height 22
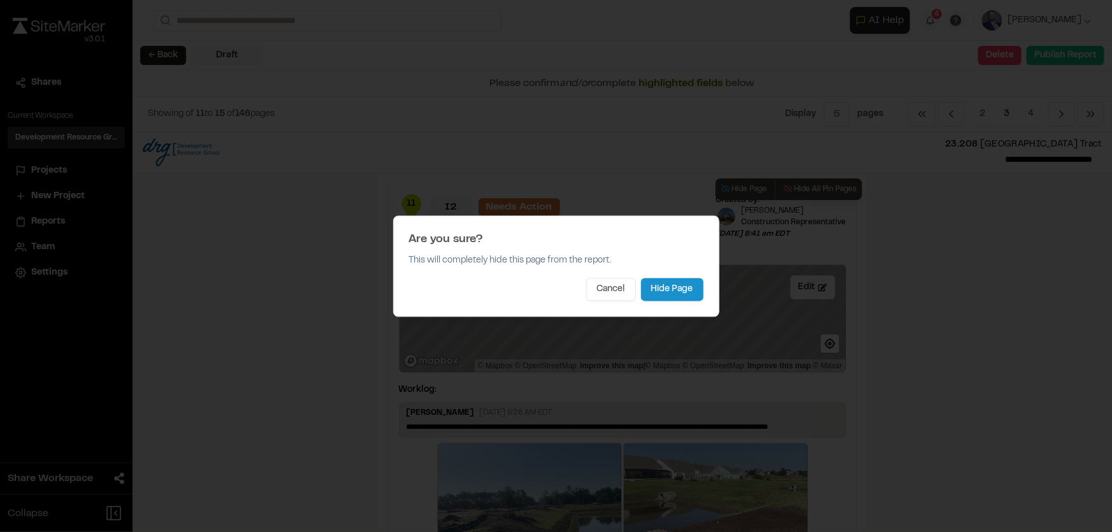
click at [668, 285] on button "Hide Page" at bounding box center [672, 289] width 62 height 23
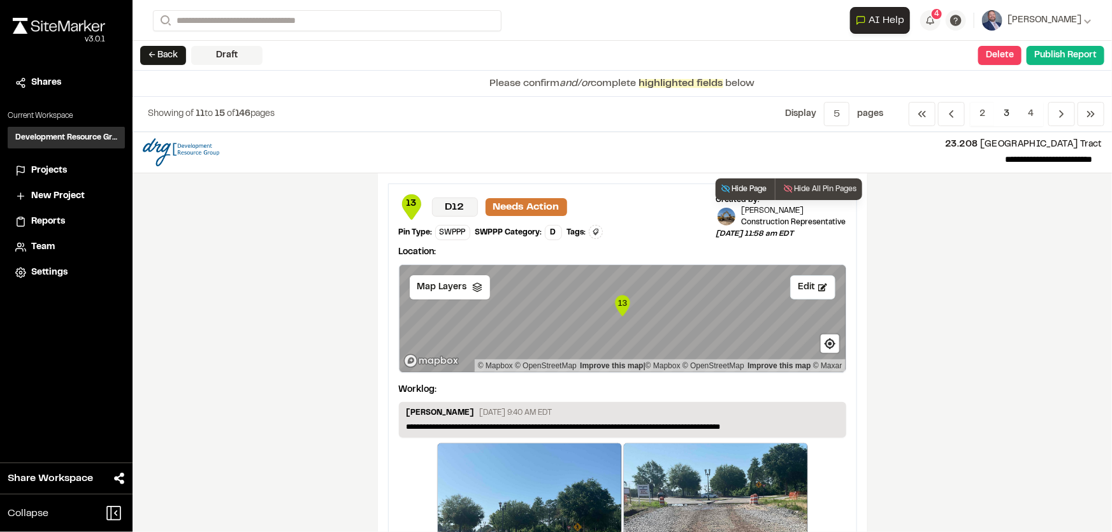
click at [739, 185] on button "Hide Page" at bounding box center [744, 189] width 57 height 22
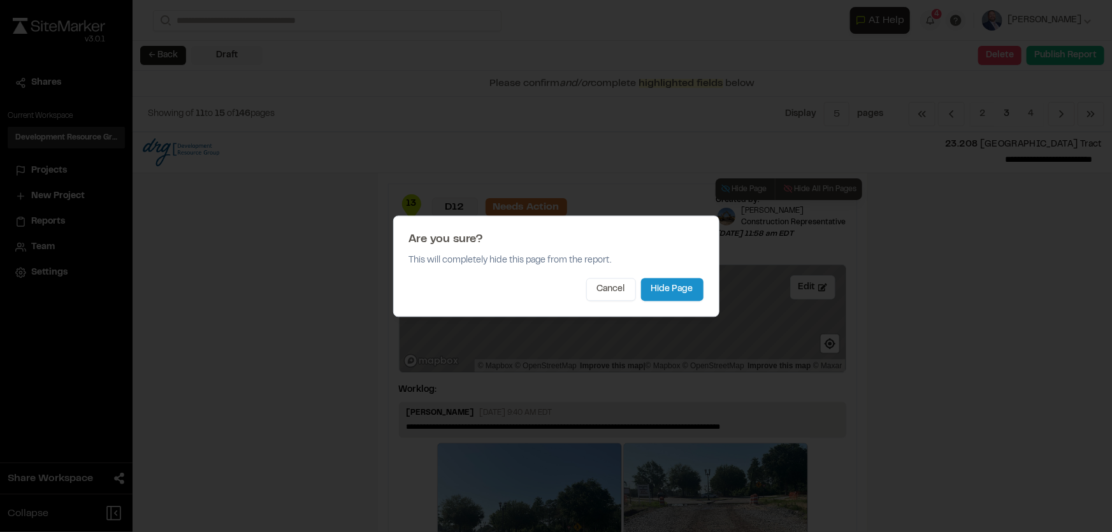
click at [661, 286] on button "Hide Page" at bounding box center [672, 289] width 62 height 23
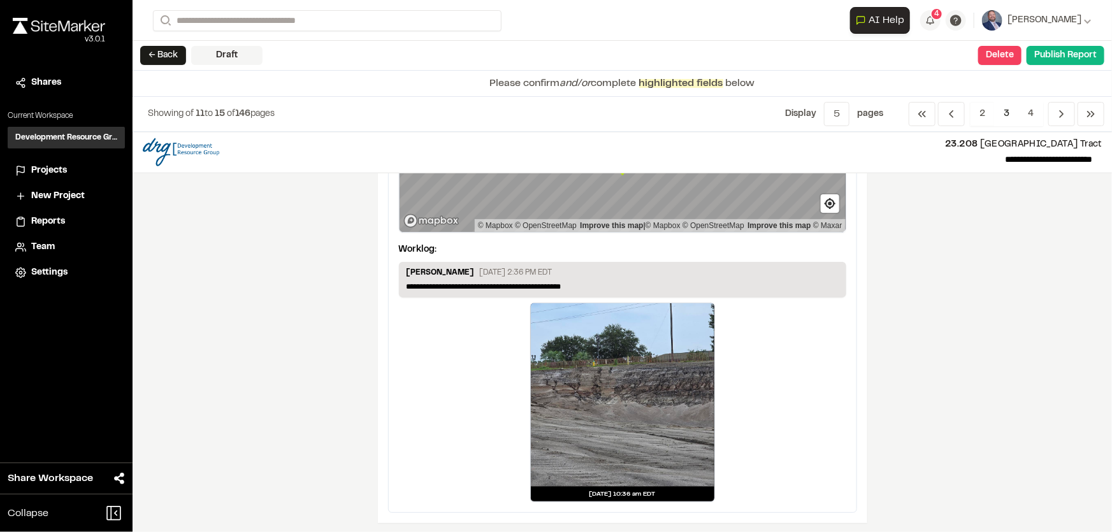
scroll to position [645, 0]
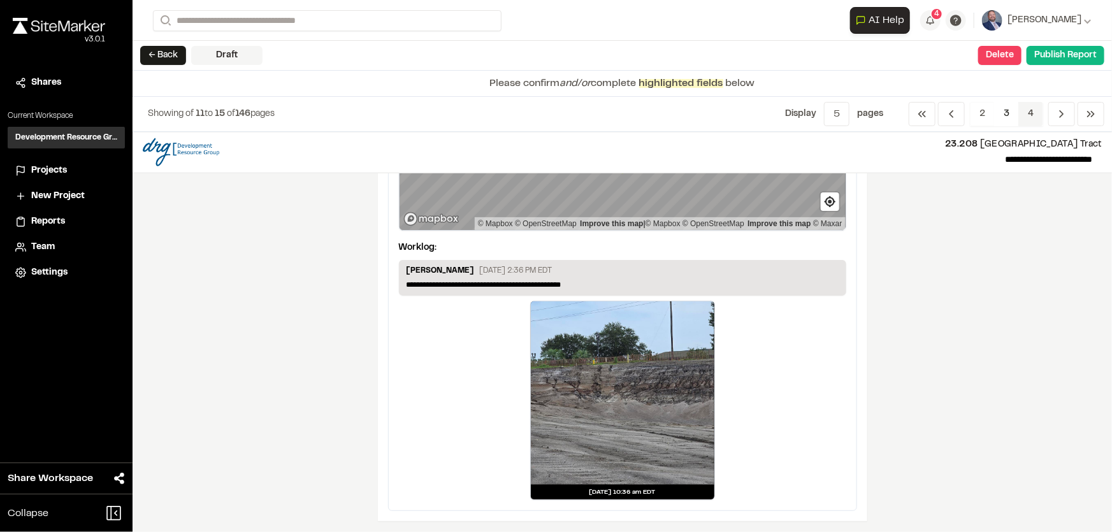
click at [1029, 114] on span "4" at bounding box center [1030, 114] width 25 height 24
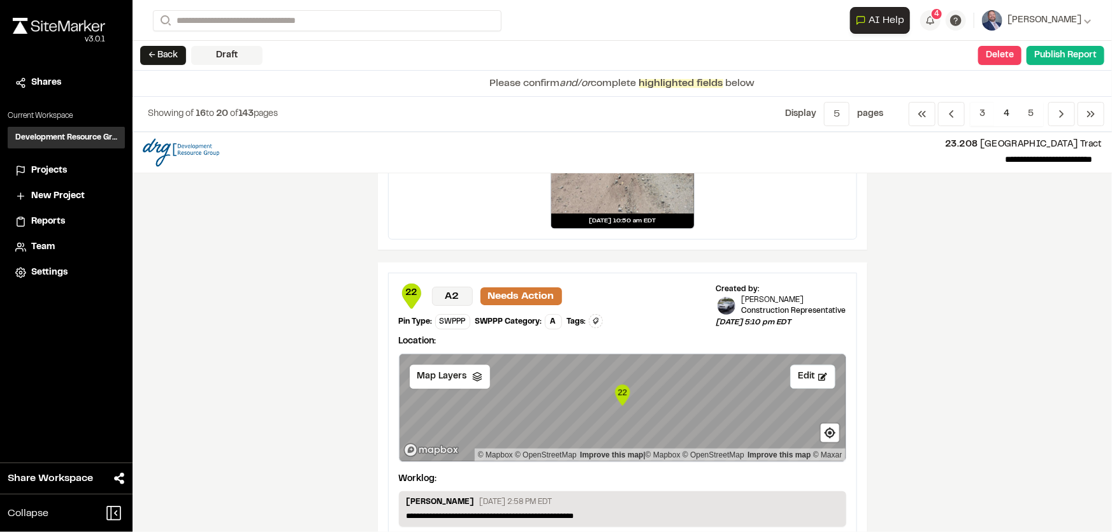
scroll to position [1448, 0]
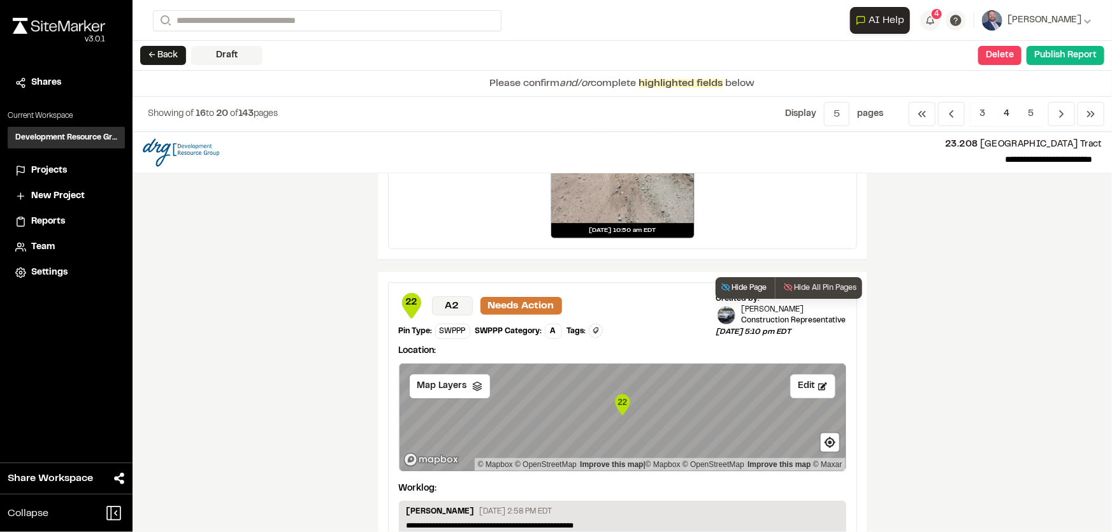
click at [746, 282] on button "Hide Page" at bounding box center [744, 288] width 57 height 22
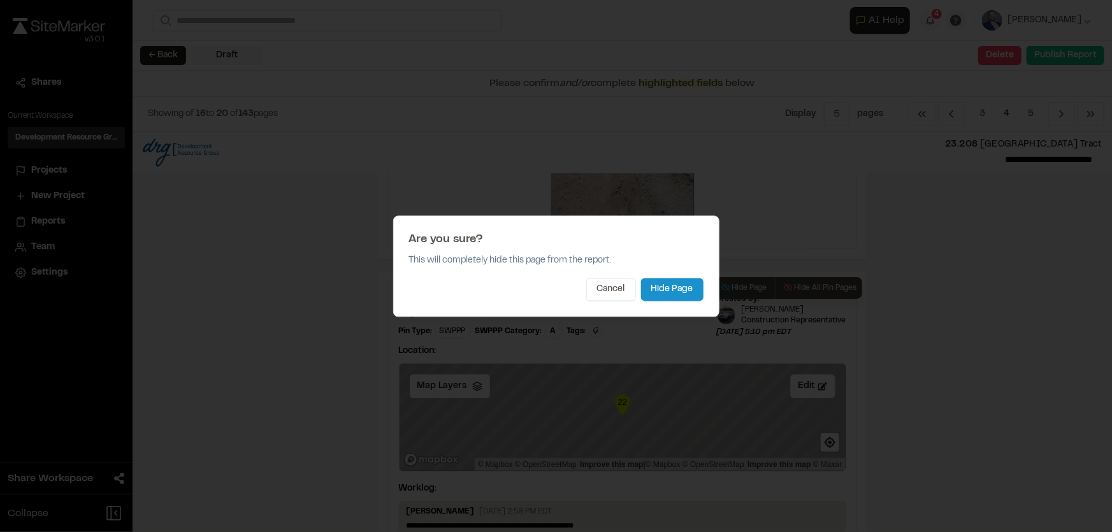
click at [682, 285] on button "Hide Page" at bounding box center [672, 289] width 62 height 23
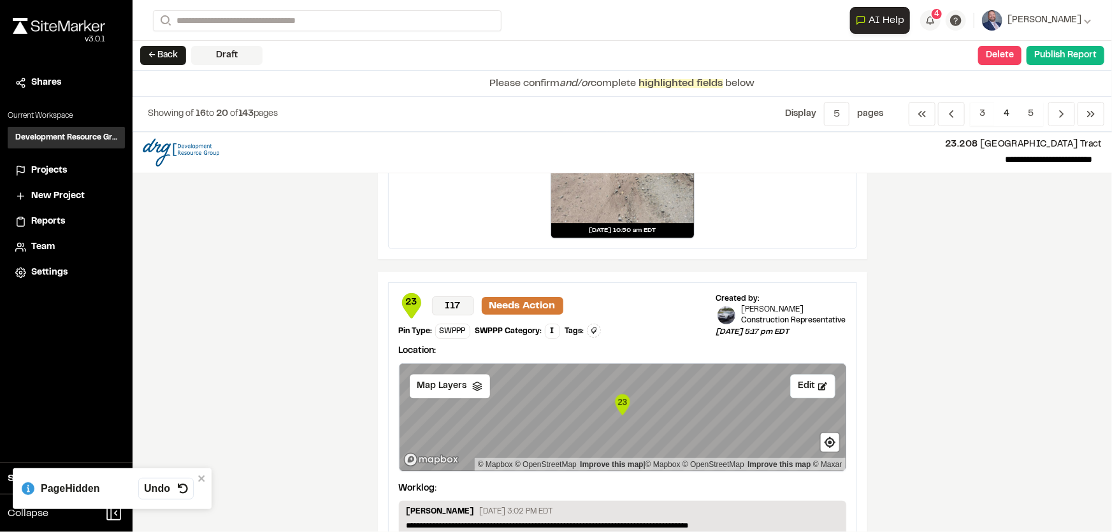
scroll to position [1647, 0]
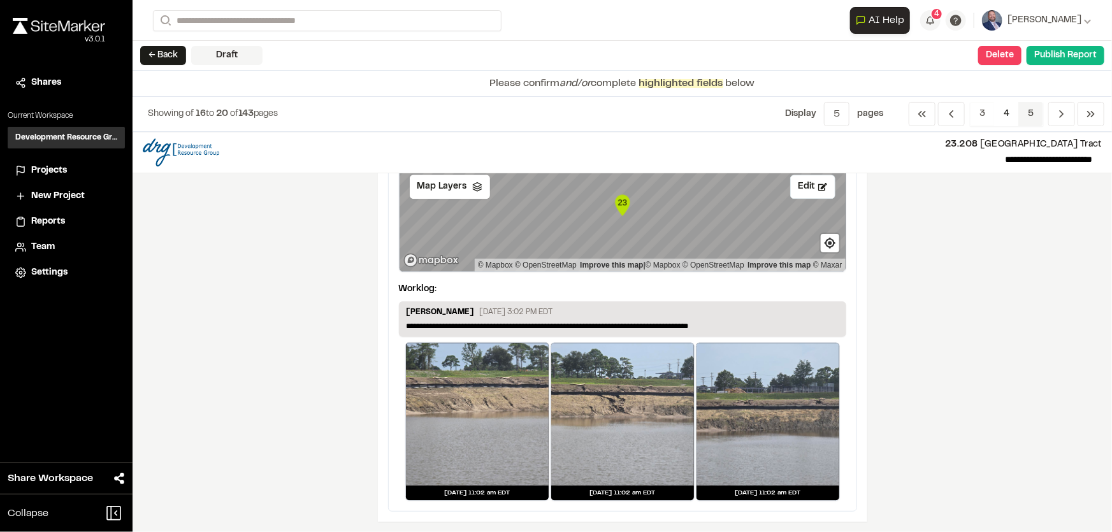
click at [1035, 119] on span "5" at bounding box center [1030, 114] width 25 height 24
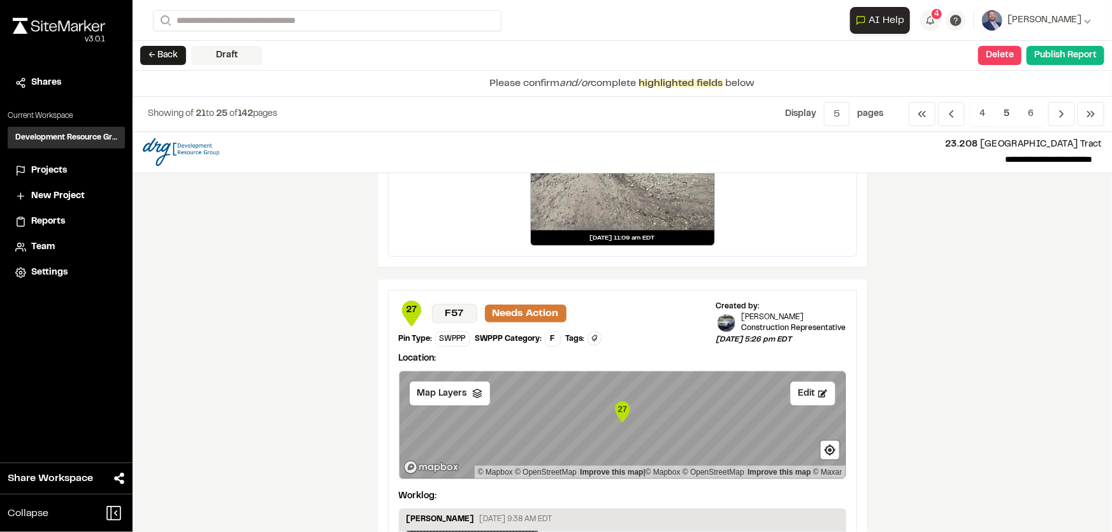
scroll to position [869, 0]
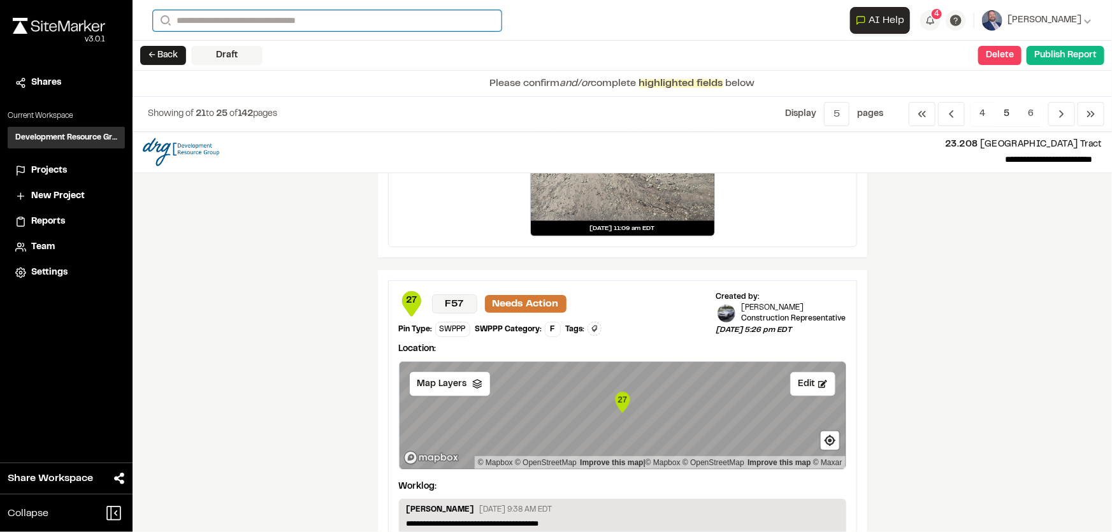
click at [231, 15] on input "Search" at bounding box center [327, 20] width 349 height 21
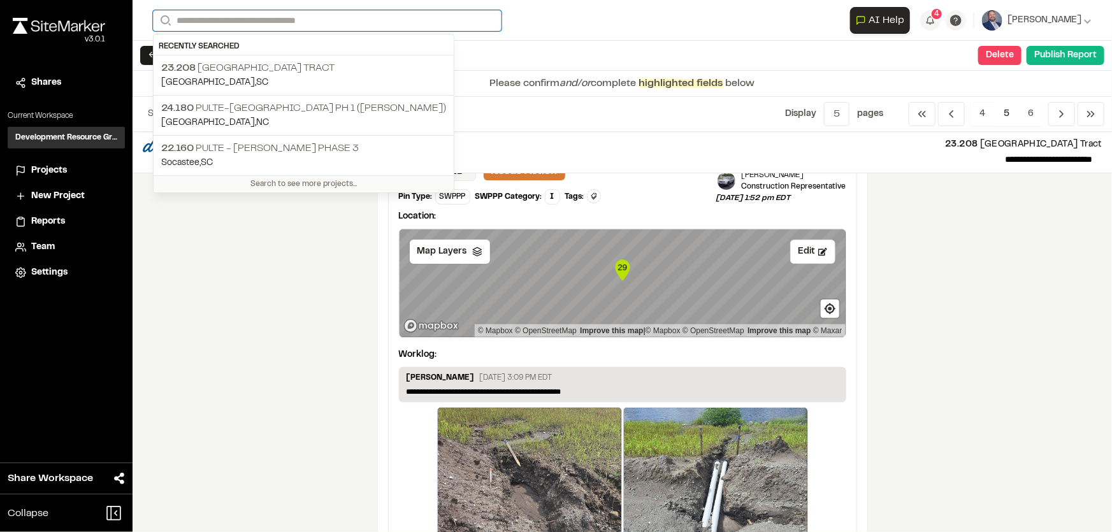
scroll to position [2191, 0]
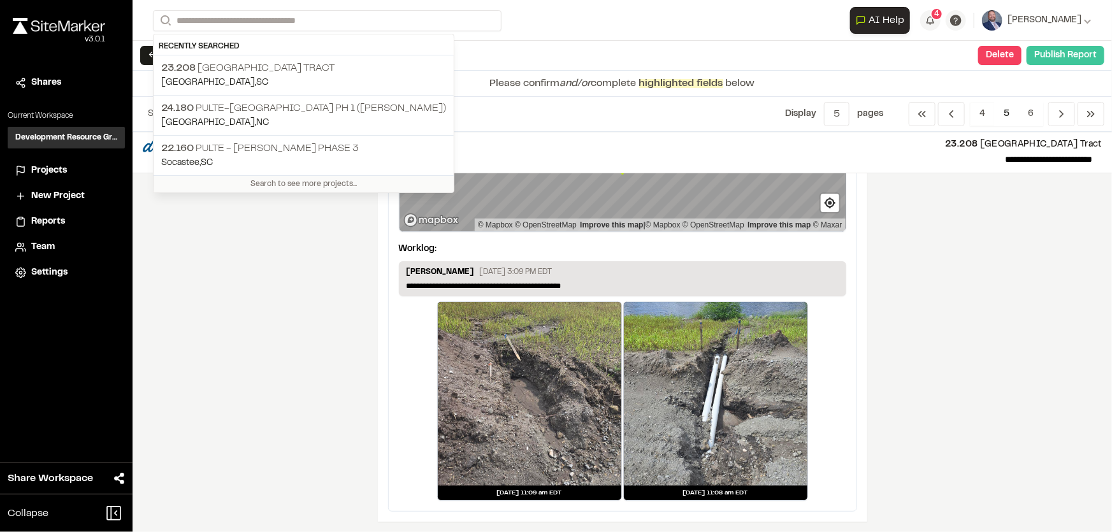
click at [1064, 55] on button "Publish Report" at bounding box center [1066, 55] width 78 height 19
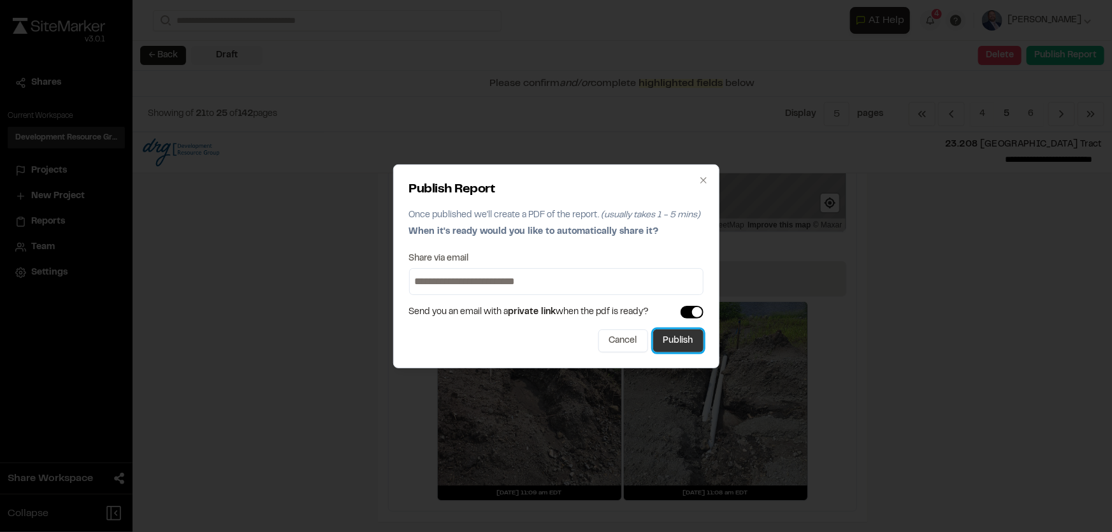
click at [686, 343] on button "Publish" at bounding box center [678, 340] width 50 height 23
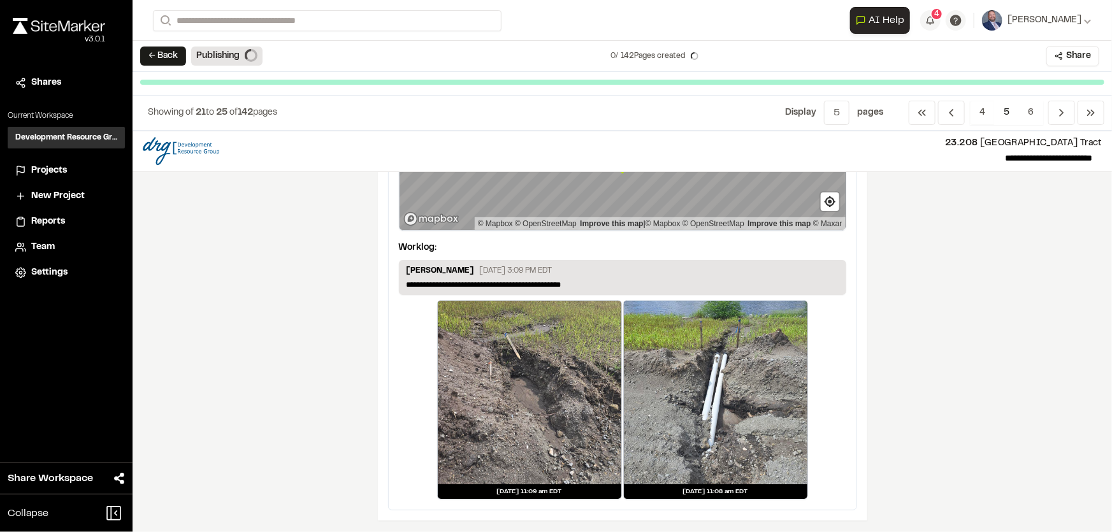
scroll to position [2165, 0]
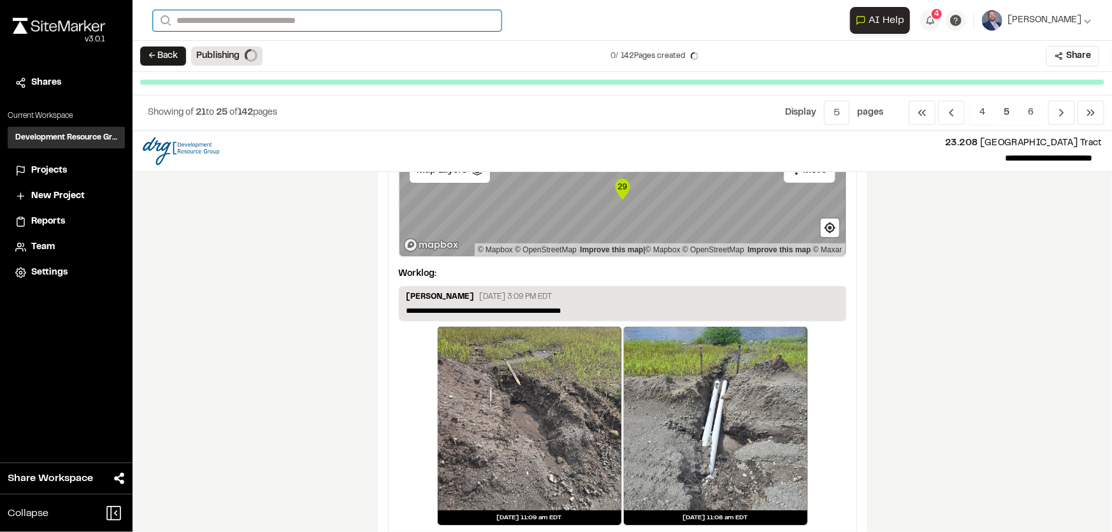
click at [184, 16] on input "Search" at bounding box center [327, 20] width 349 height 21
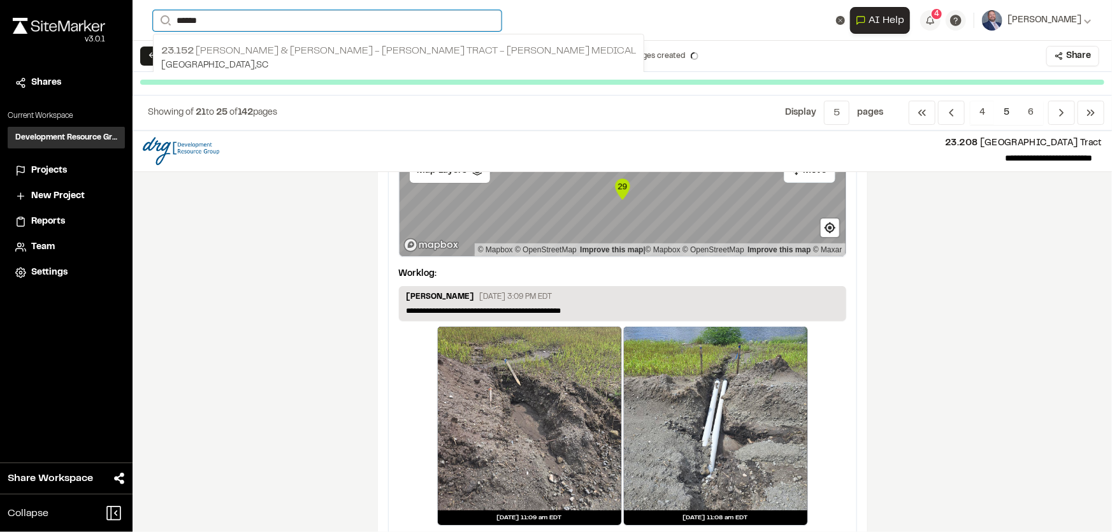
type input "******"
click at [233, 55] on p "23.152 [PERSON_NAME] & [PERSON_NAME] - [PERSON_NAME] Tract - [PERSON_NAME] Medi…" at bounding box center [398, 50] width 475 height 15
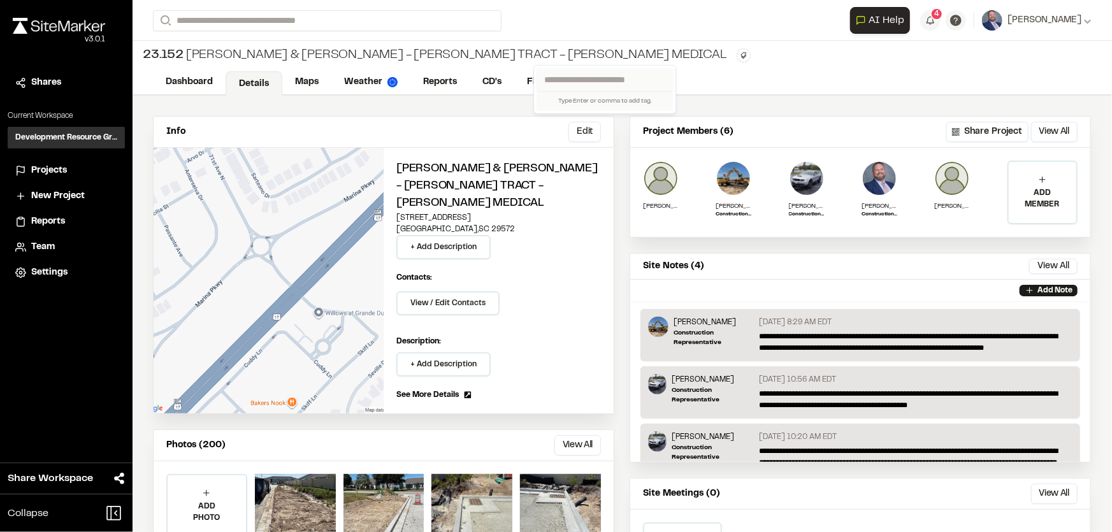
click at [537, 59] on html "Close sidebar v 3.0.1 Shares Current Workspace Development Resource Group DR Pr…" at bounding box center [556, 266] width 1112 height 532
click at [659, 102] on icon at bounding box center [656, 100] width 11 height 11
click at [705, 110] on button "Delete" at bounding box center [704, 112] width 54 height 19
click at [632, 82] on icon at bounding box center [639, 82] width 18 height 18
click at [659, 105] on icon at bounding box center [656, 100] width 11 height 11
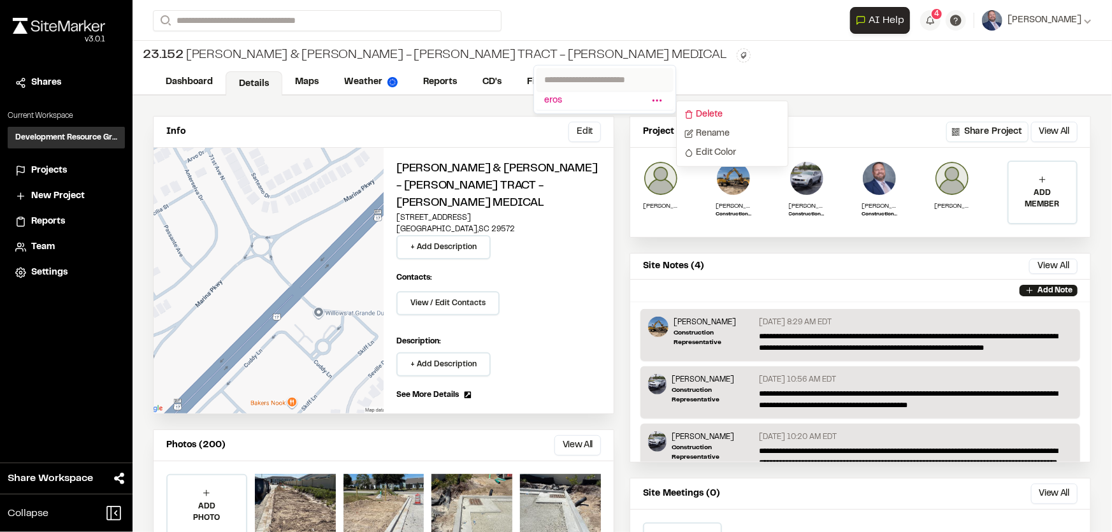
click at [686, 114] on icon at bounding box center [688, 115] width 5 height 8
click at [598, 81] on span "Delete Tag" at bounding box center [589, 81] width 57 height 10
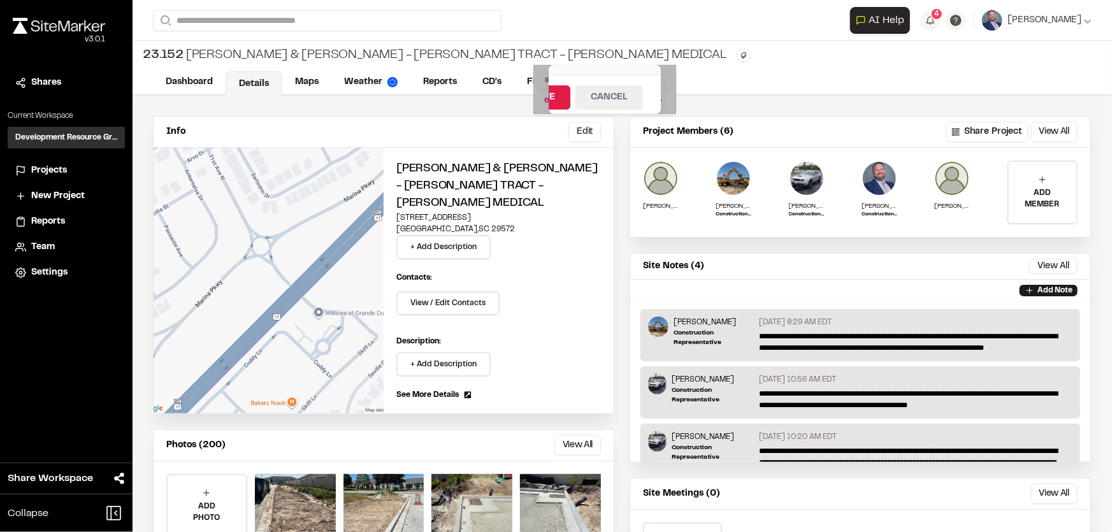
scroll to position [185, 0]
click at [558, 88] on button "Delete" at bounding box center [537, 90] width 65 height 24
click at [678, 57] on html "Close sidebar v 3.0.1 Shares Current Workspace Development Resource Group DR Pr…" at bounding box center [556, 266] width 1112 height 532
click at [573, 140] on button "Edit" at bounding box center [584, 132] width 32 height 20
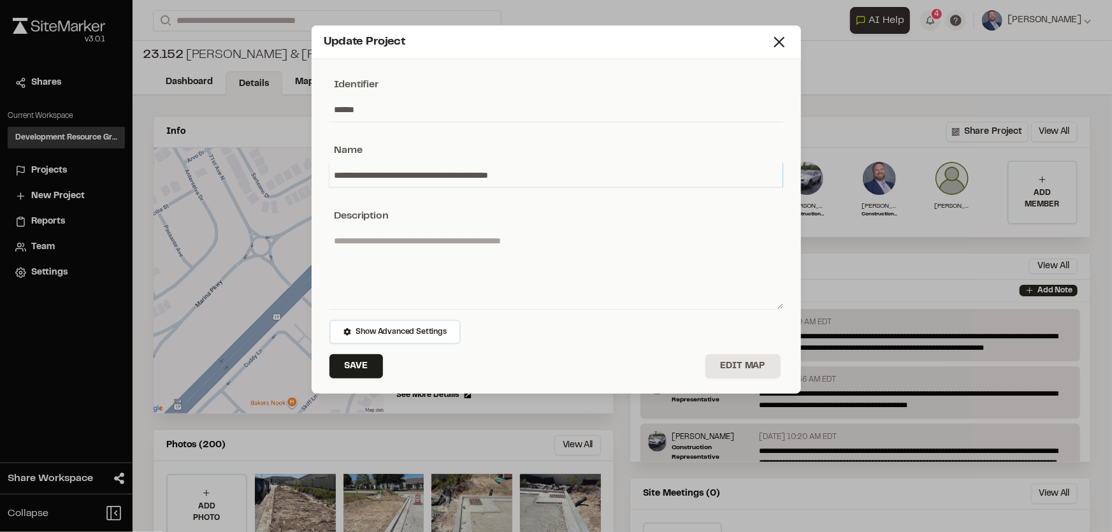
drag, startPoint x: 461, startPoint y: 169, endPoint x: 408, endPoint y: 174, distance: 52.4
click at [408, 174] on input "**********" at bounding box center [556, 175] width 454 height 24
type input "**********"
type textarea "**********"
click at [330, 363] on button "Save" at bounding box center [356, 366] width 54 height 24
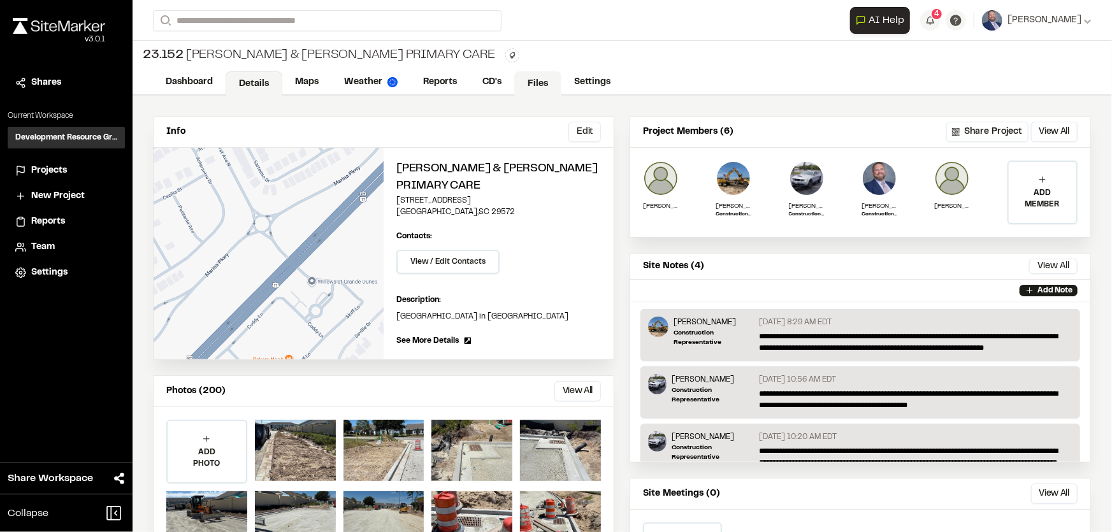
click at [531, 73] on link "Files" at bounding box center [537, 83] width 47 height 24
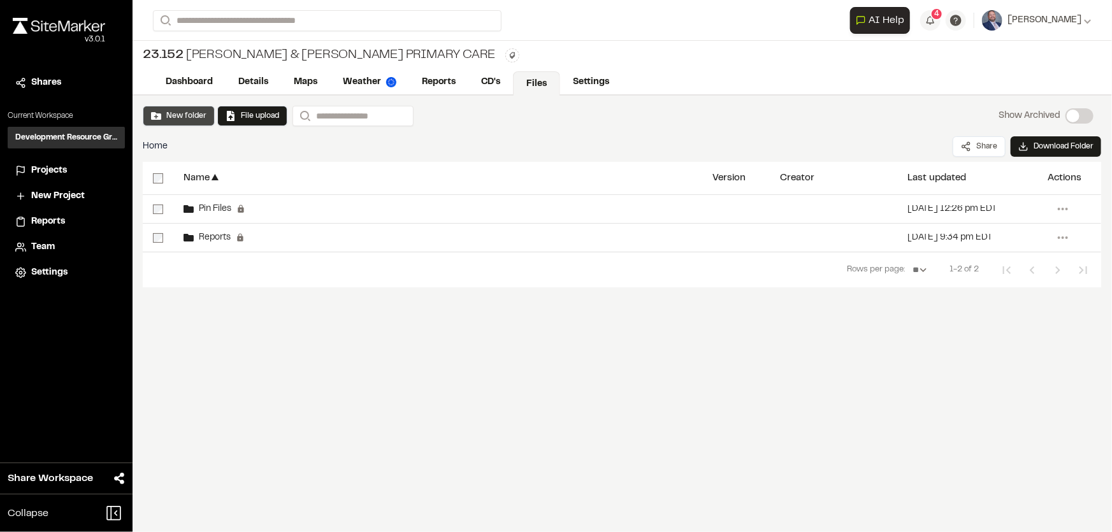
click at [184, 116] on button "New folder" at bounding box center [178, 115] width 55 height 11
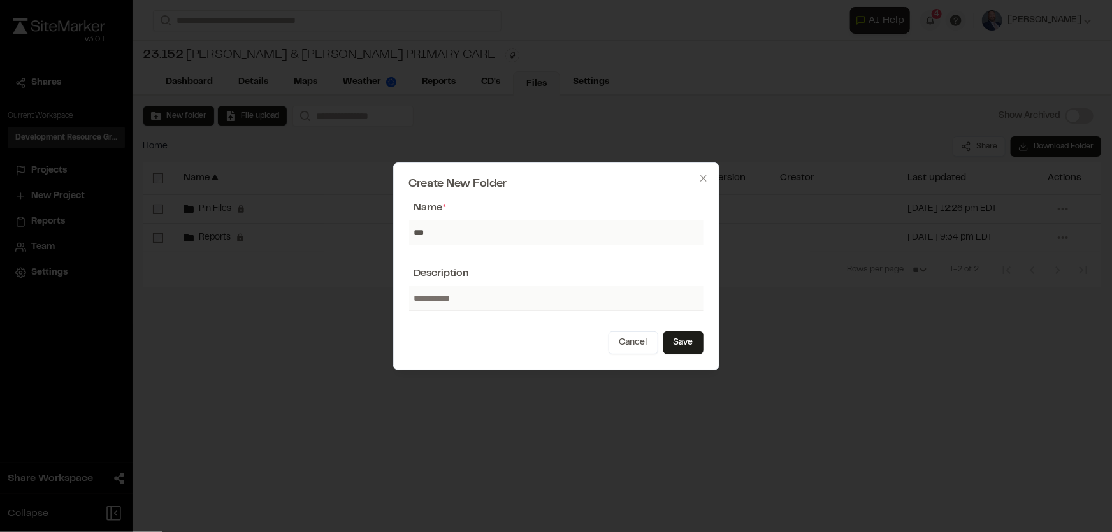
type input "**********"
click at [675, 335] on button "Save" at bounding box center [683, 342] width 40 height 23
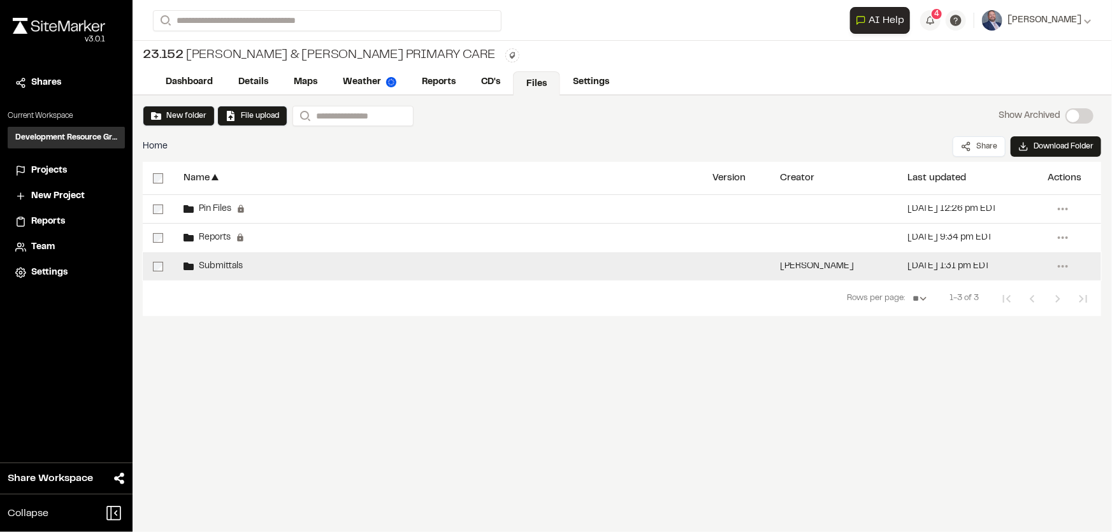
click at [215, 260] on div "Submittals" at bounding box center [437, 266] width 529 height 28
click at [214, 261] on div "Submittals" at bounding box center [213, 266] width 59 height 10
click at [355, 268] on div "Submittals" at bounding box center [437, 266] width 529 height 28
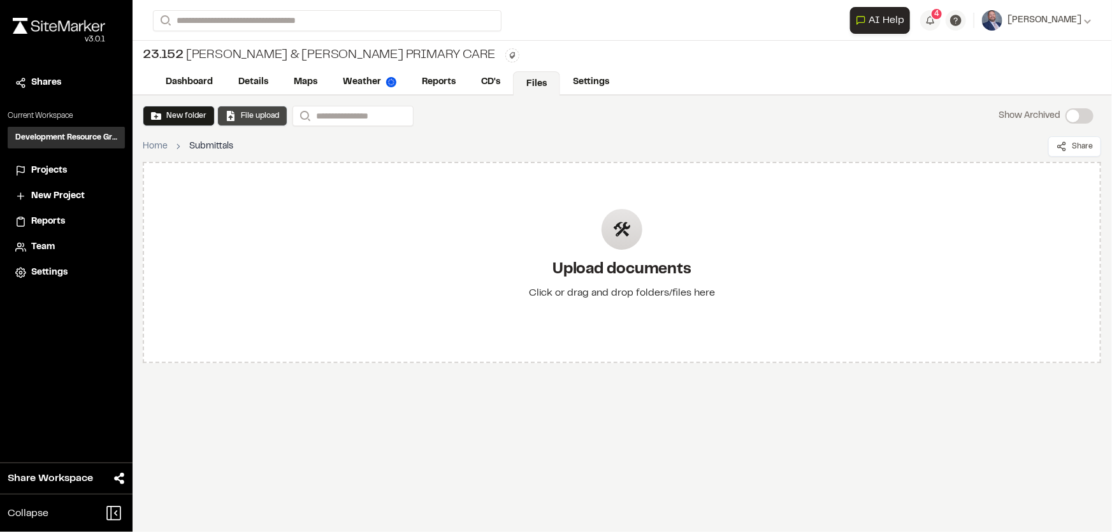
click at [236, 120] on button "File upload" at bounding box center [253, 115] width 54 height 11
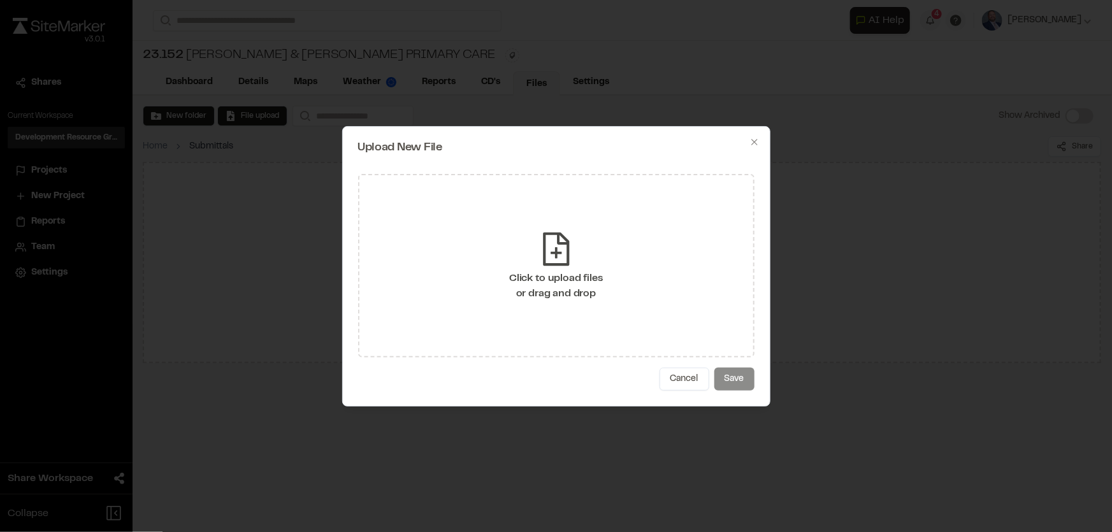
click at [603, 286] on div "Click to upload files or drag and drop" at bounding box center [556, 266] width 396 height 184
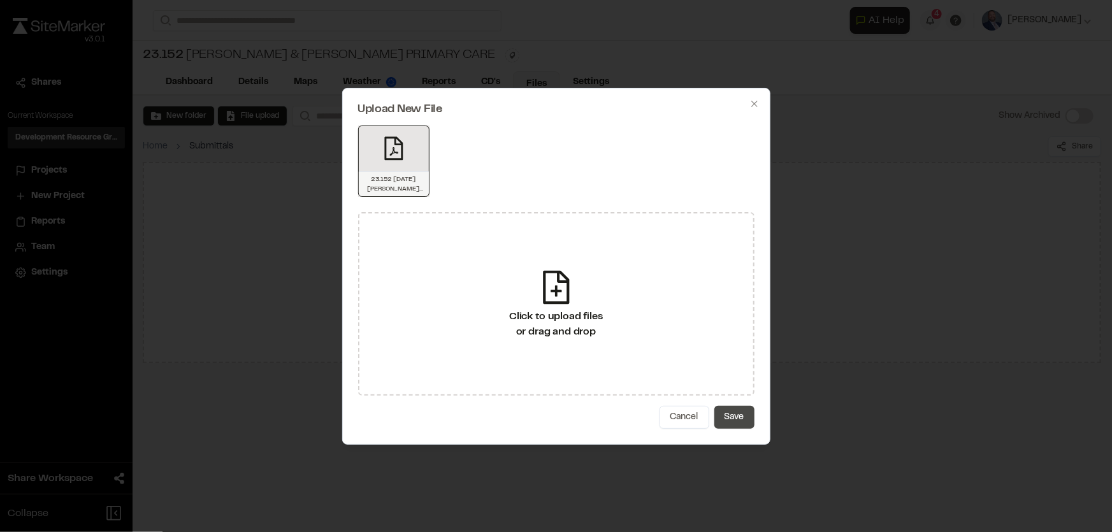
click at [733, 408] on button "Save" at bounding box center [734, 417] width 40 height 23
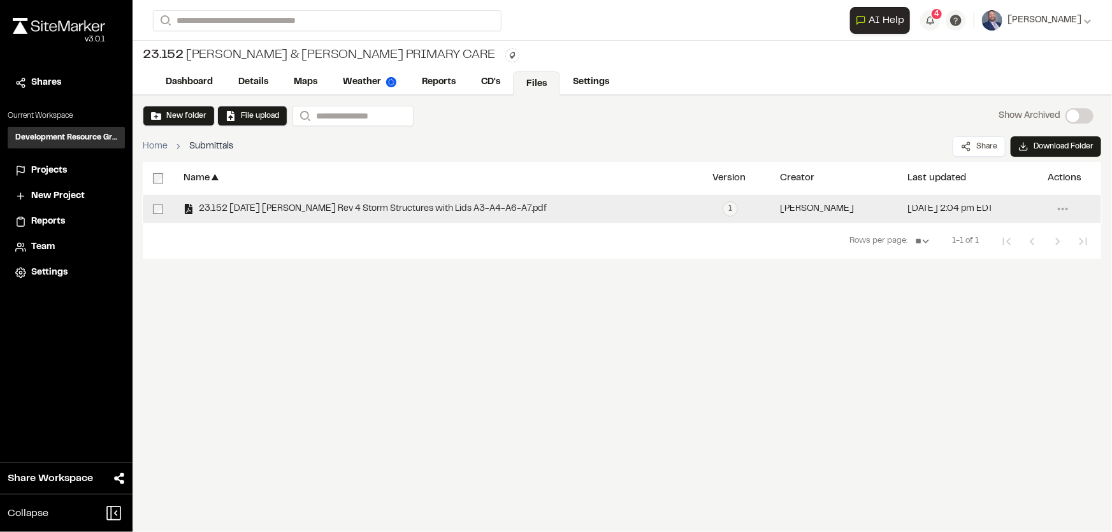
click at [452, 207] on span "23.152 [DATE] [PERSON_NAME] Rev 4 Storm Structures with Lids A3-A4-A6-A7.pdf" at bounding box center [370, 209] width 353 height 8
click at [454, 204] on div "23.152 [DATE] [PERSON_NAME] Rev 4 Storm Structures with Lids A3-A4-A6-A7.pdf" at bounding box center [365, 209] width 363 height 10
